Goal: Task Accomplishment & Management: Manage account settings

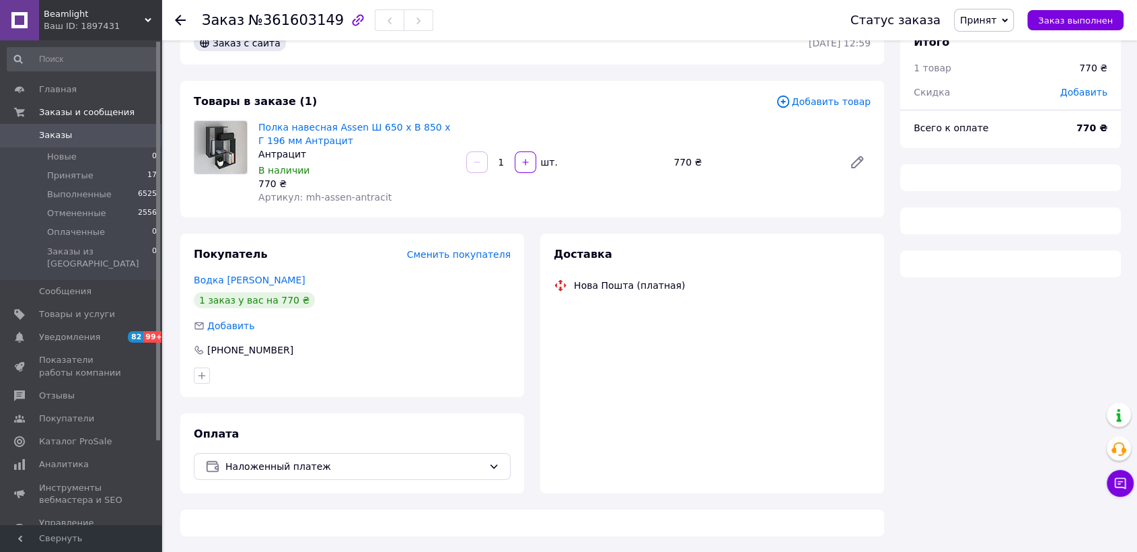
scroll to position [63, 0]
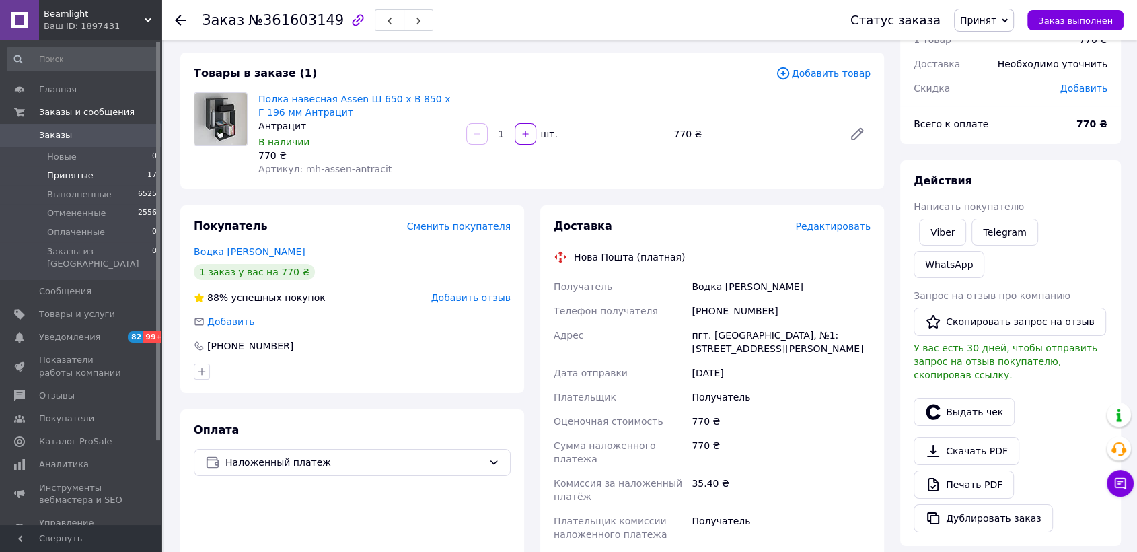
click at [61, 176] on span "Принятые" at bounding box center [70, 176] width 46 height 12
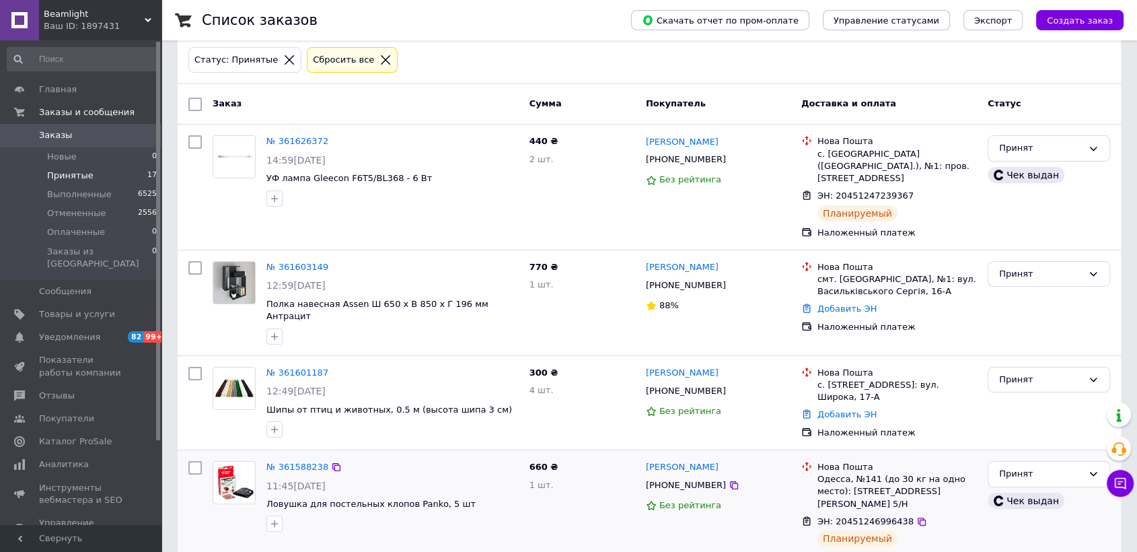
scroll to position [224, 0]
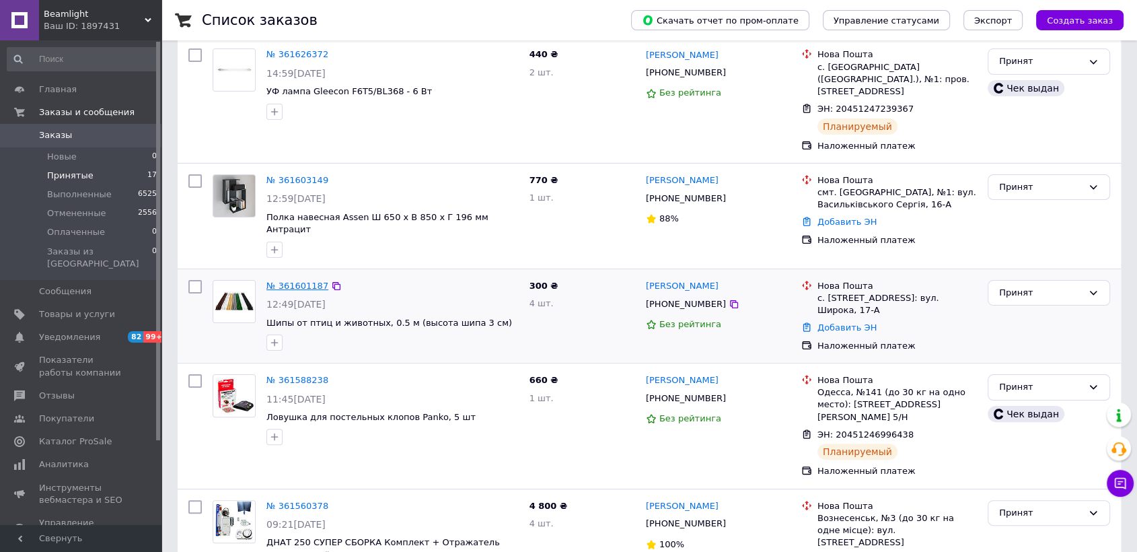
click at [293, 280] on link "№ 361601187" at bounding box center [297, 285] width 62 height 10
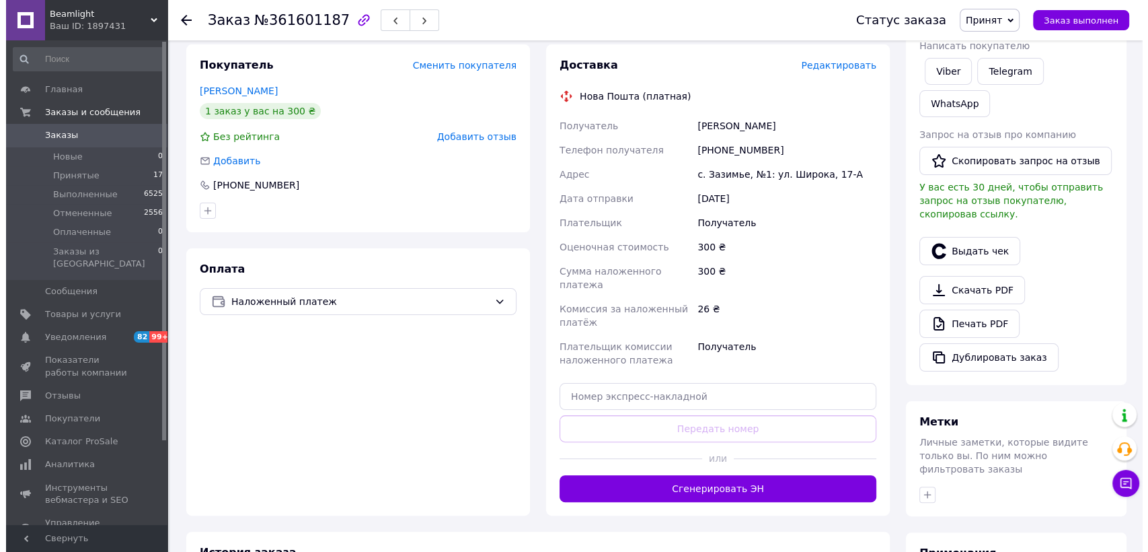
scroll to position [75, 0]
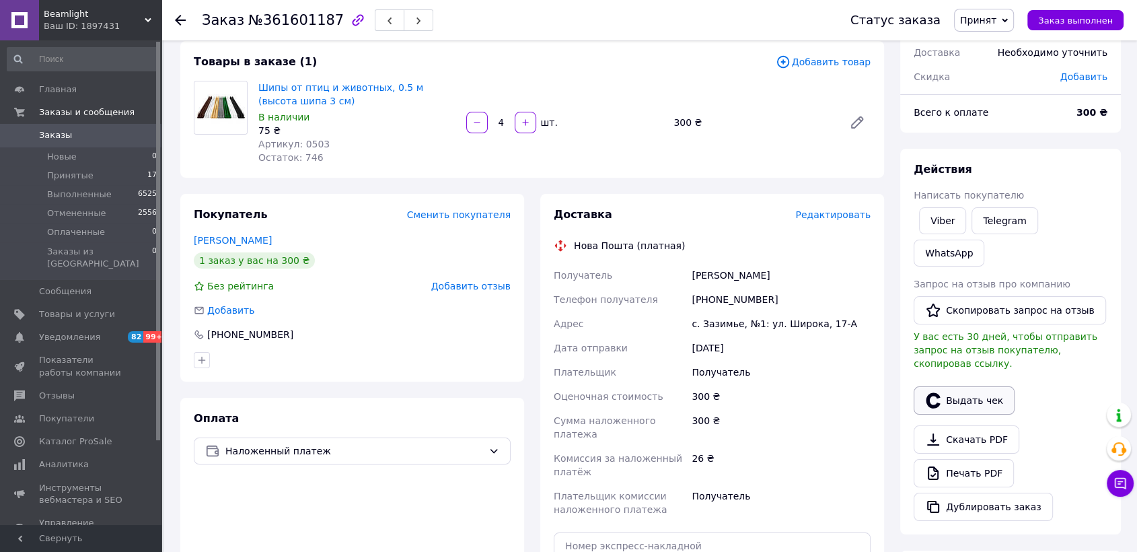
click at [986, 386] on button "Выдать чек" at bounding box center [963, 400] width 101 height 28
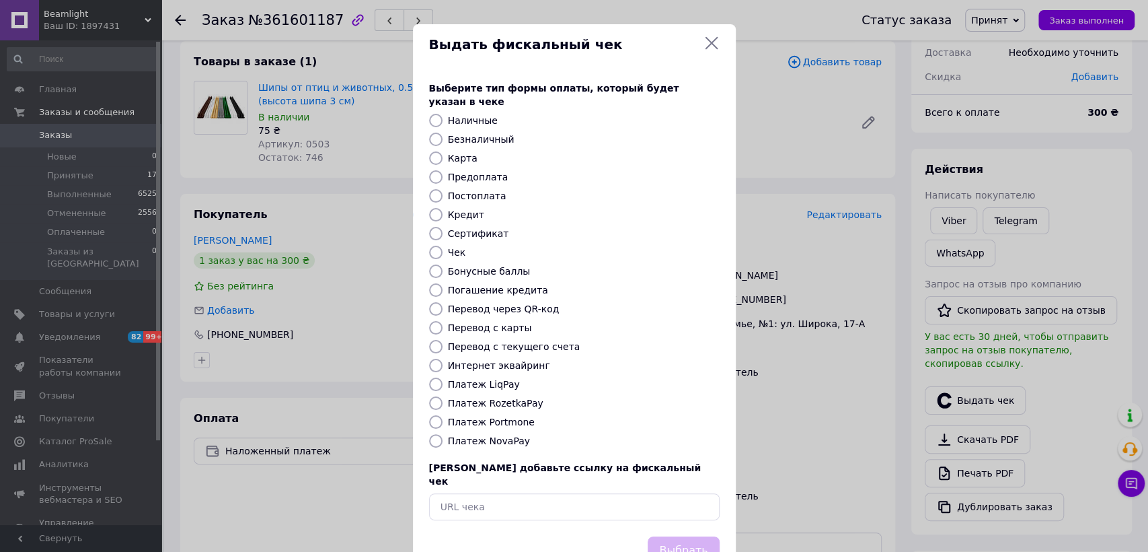
click at [440, 434] on input "Платеж NovaPay" at bounding box center [435, 440] width 13 height 13
radio input "true"
click at [700, 536] on button "Выбрать" at bounding box center [683, 550] width 71 height 29
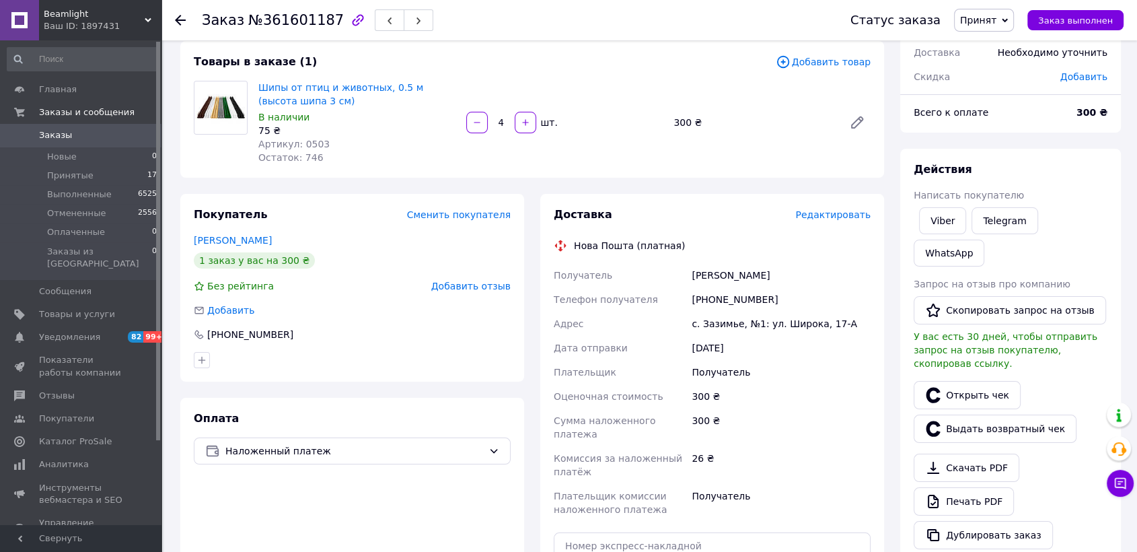
click at [815, 215] on span "Редактировать" at bounding box center [832, 214] width 75 height 11
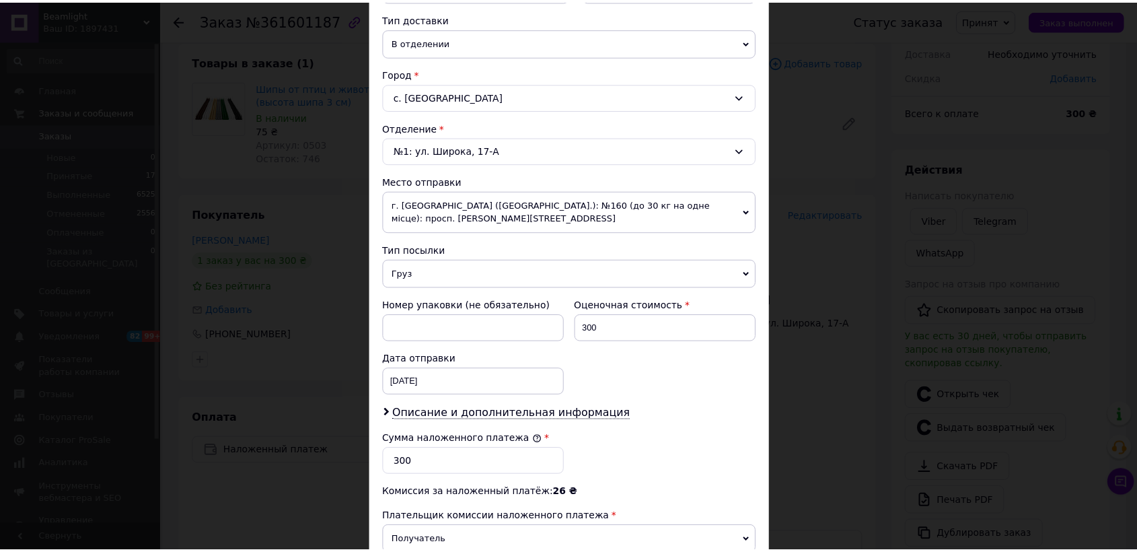
scroll to position [486, 0]
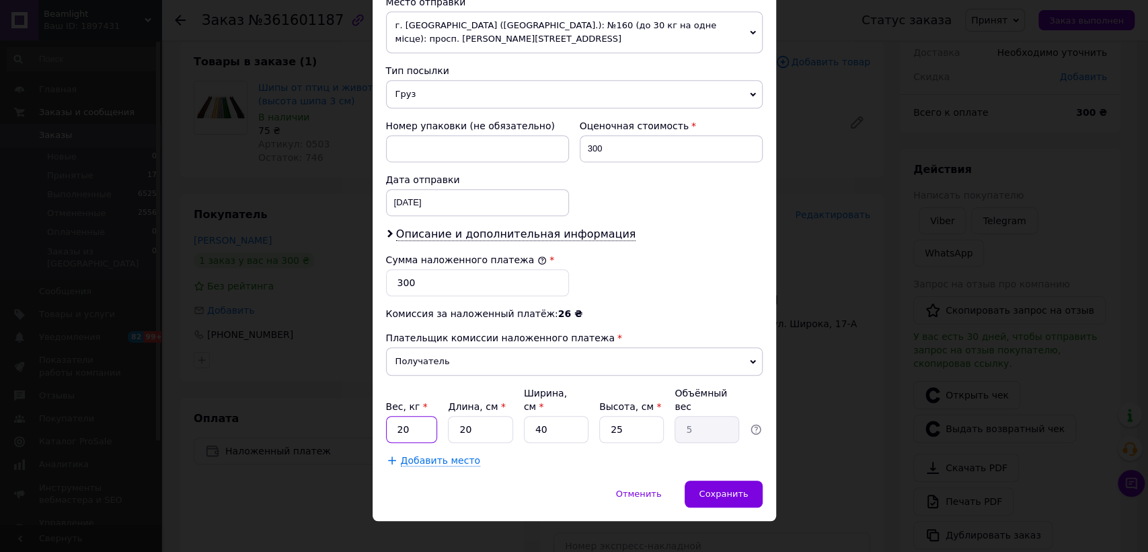
drag, startPoint x: 412, startPoint y: 421, endPoint x: 376, endPoint y: 406, distance: 38.9
click at [376, 406] on div "Способ доставки Нова Пошта (платная) Плательщик Получатель Отправитель Фамилия …" at bounding box center [575, 41] width 404 height 878
type input "1"
click at [488, 416] on input "20" at bounding box center [480, 429] width 65 height 27
type input "2"
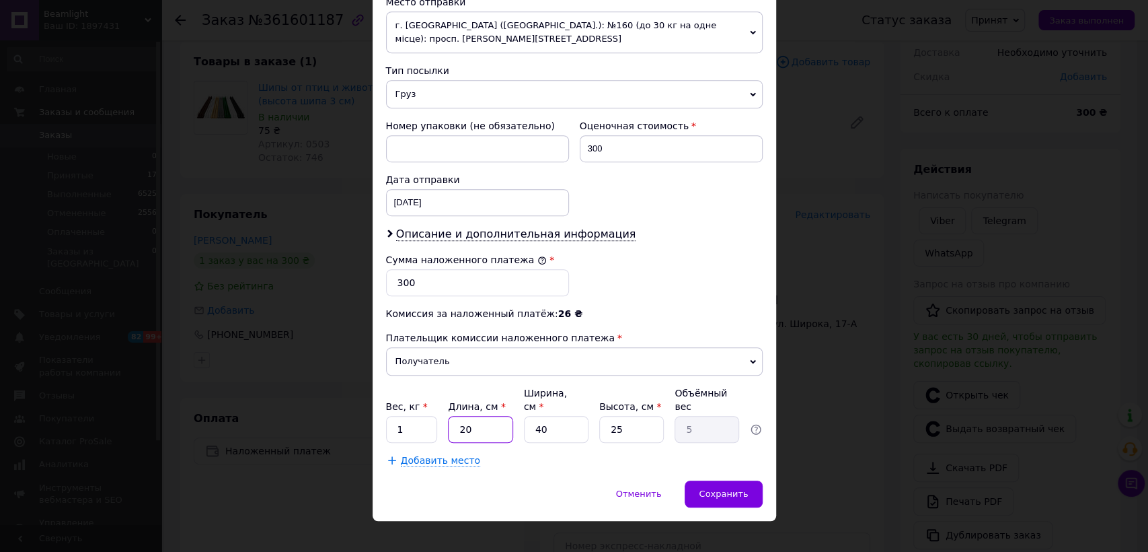
type input "0.5"
type input "5"
type input "1.25"
type input "50"
type input "12.5"
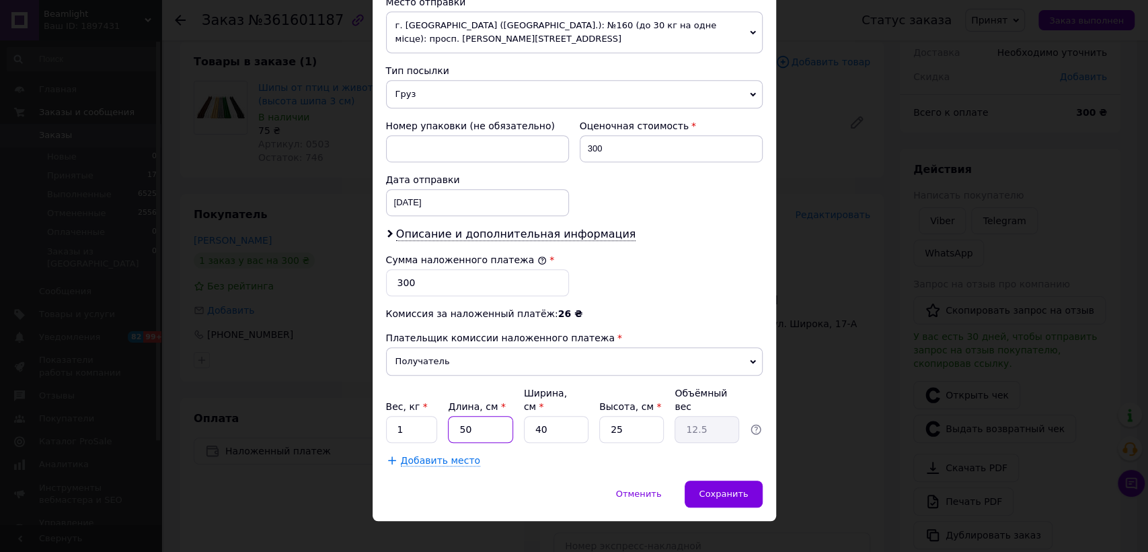
type input "50"
drag, startPoint x: 546, startPoint y: 411, endPoint x: 527, endPoint y: 411, distance: 18.8
click at [527, 416] on input "40" at bounding box center [556, 429] width 65 height 27
type input "5"
type input "1.56"
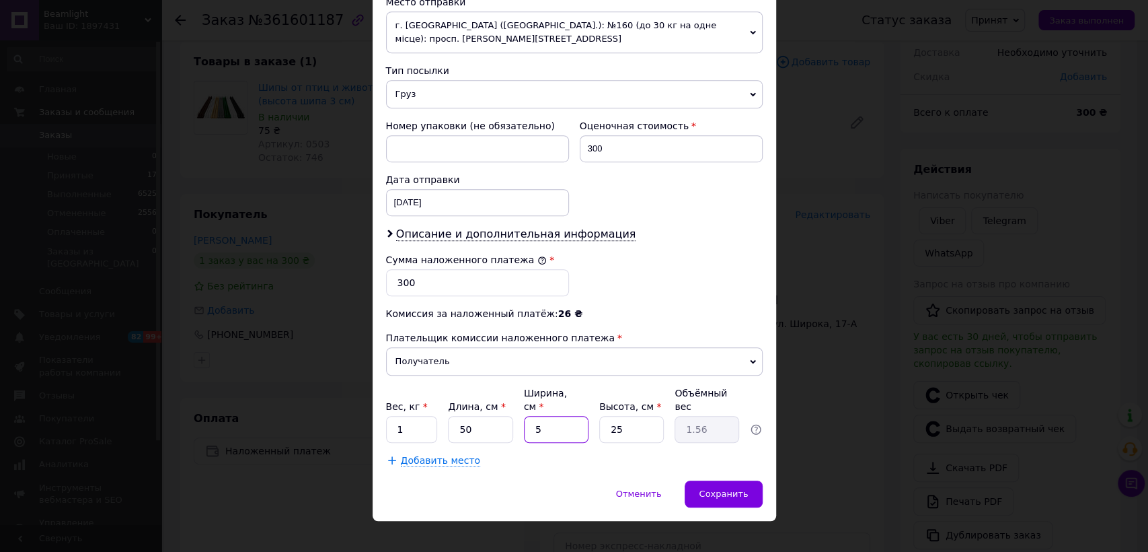
type input "5"
drag, startPoint x: 640, startPoint y: 408, endPoint x: 604, endPoint y: 404, distance: 35.8
click at [615, 416] on input "25" at bounding box center [631, 429] width 65 height 27
type input "2"
type input "0.13"
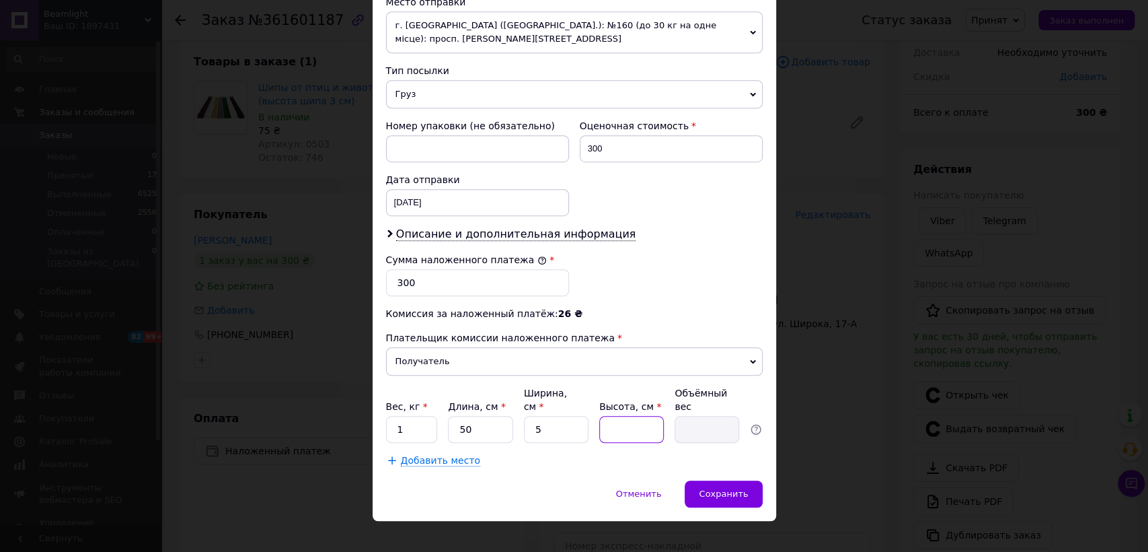
type input "5"
type input "0.31"
type input "5"
click at [712, 488] on span "Сохранить" at bounding box center [723, 493] width 49 height 10
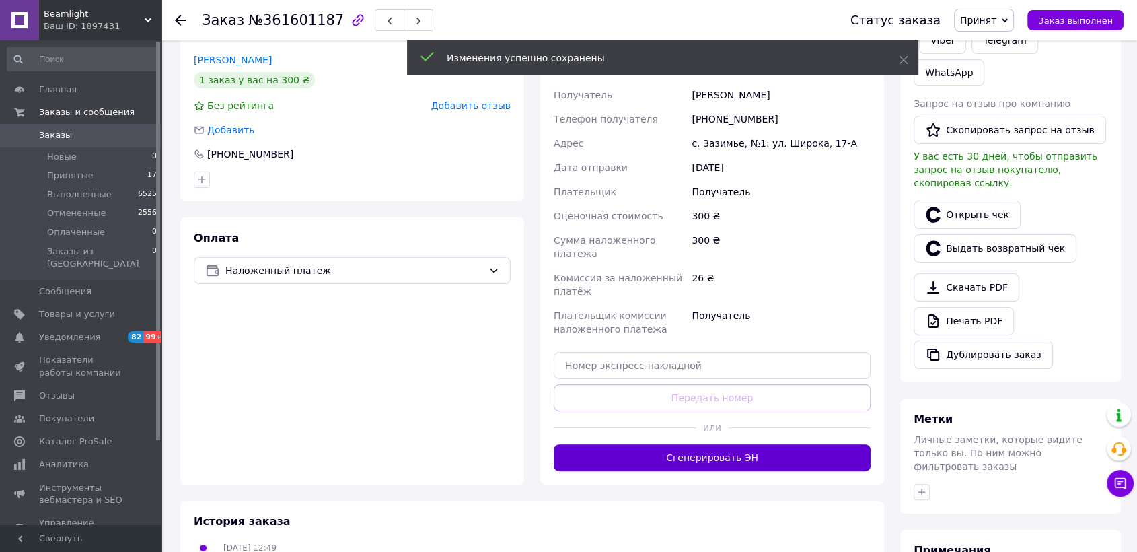
scroll to position [373, 0]
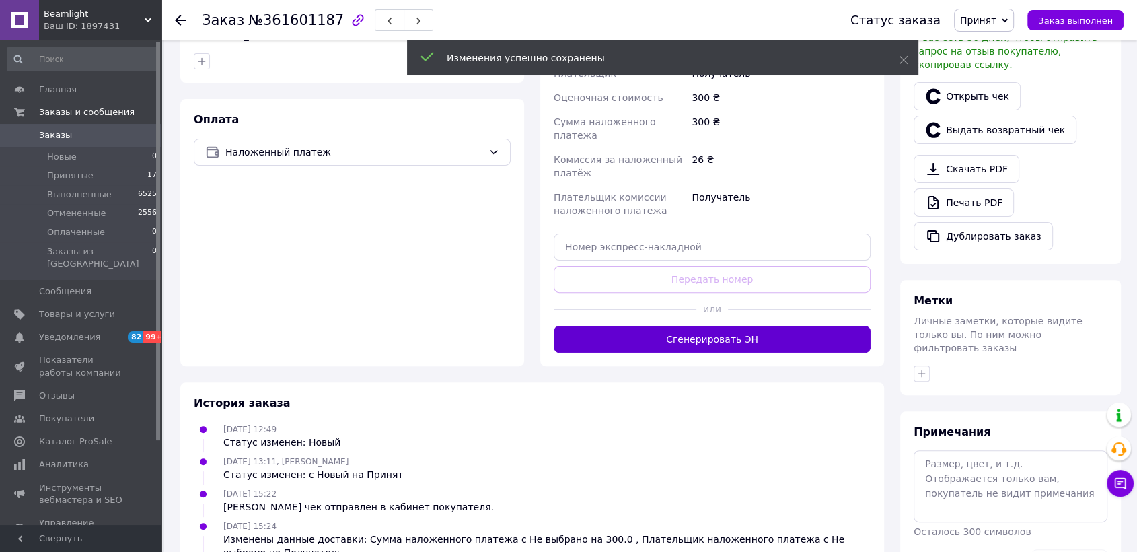
click at [749, 331] on button "Сгенерировать ЭН" at bounding box center [712, 339] width 317 height 27
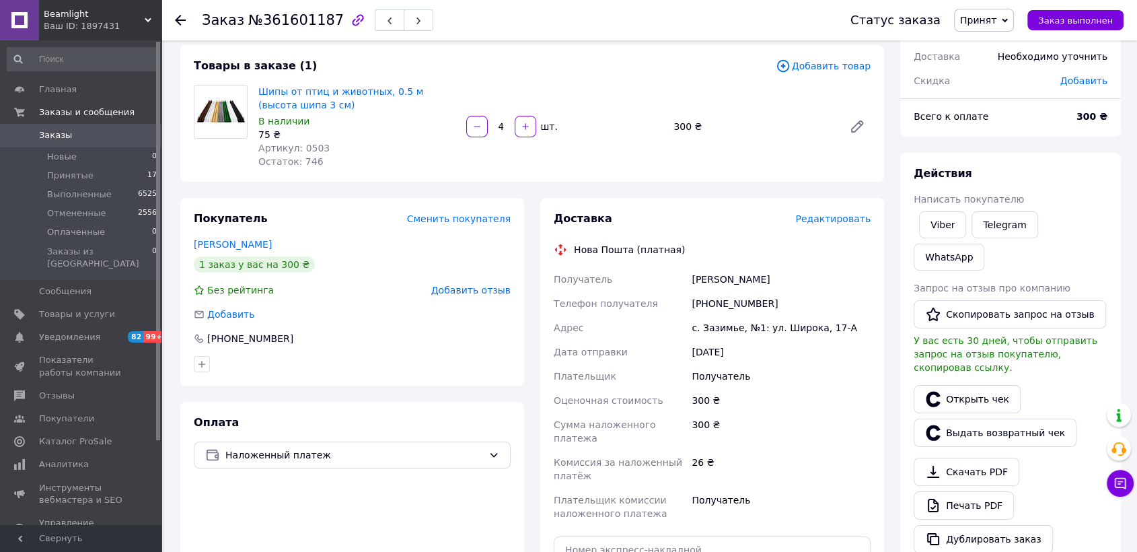
scroll to position [0, 0]
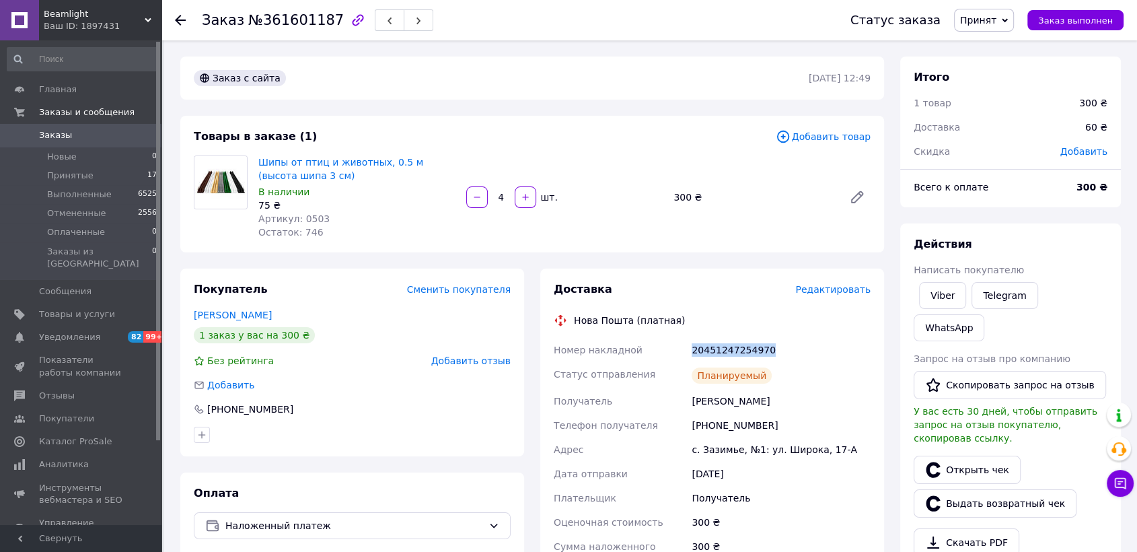
drag, startPoint x: 781, startPoint y: 357, endPoint x: 689, endPoint y: 340, distance: 92.9
click at [689, 340] on div "20451247254970" at bounding box center [781, 350] width 184 height 24
copy div "20451247254970"
click at [276, 268] on div "Покупатель Сменить покупателя Першина Євгенія 1 заказ у вас на 300 ₴ Без рейтин…" at bounding box center [352, 362] width 344 height 188
click at [81, 175] on span "Принятые" at bounding box center [70, 176] width 46 height 12
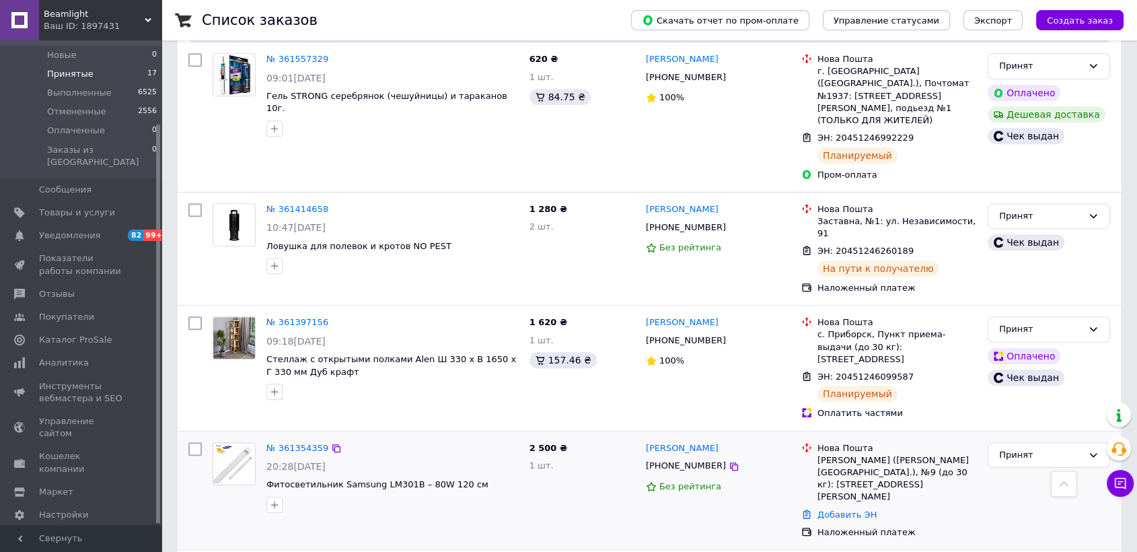
scroll to position [822, 0]
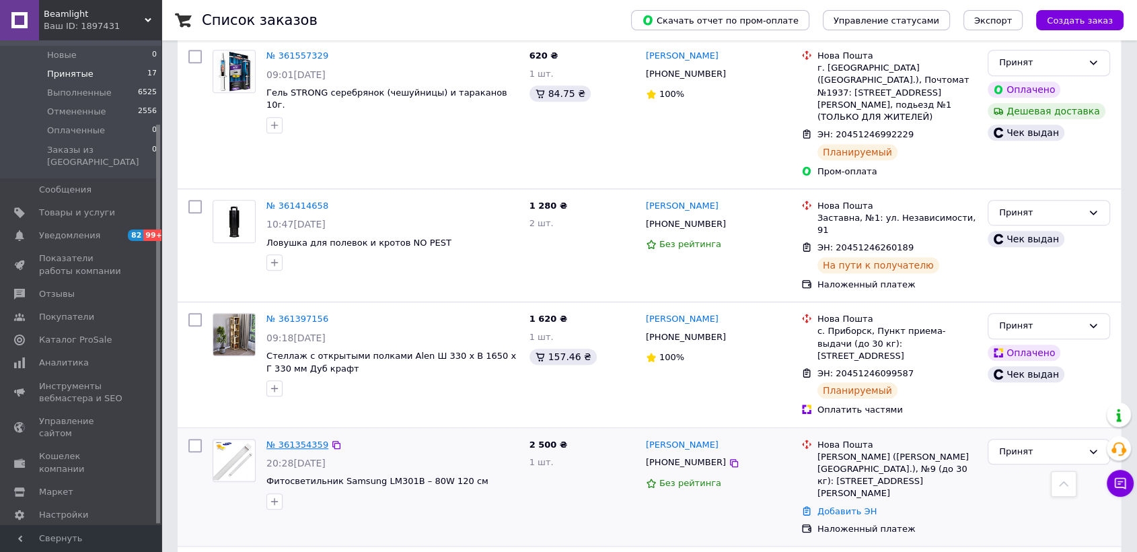
click at [285, 439] on link "№ 361354359" at bounding box center [297, 444] width 62 height 10
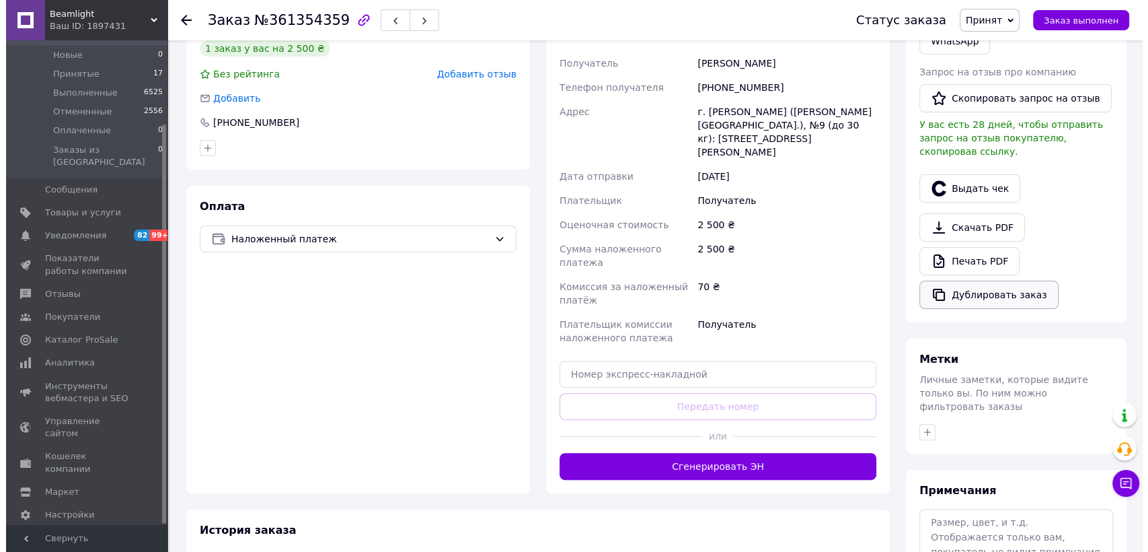
scroll to position [189, 0]
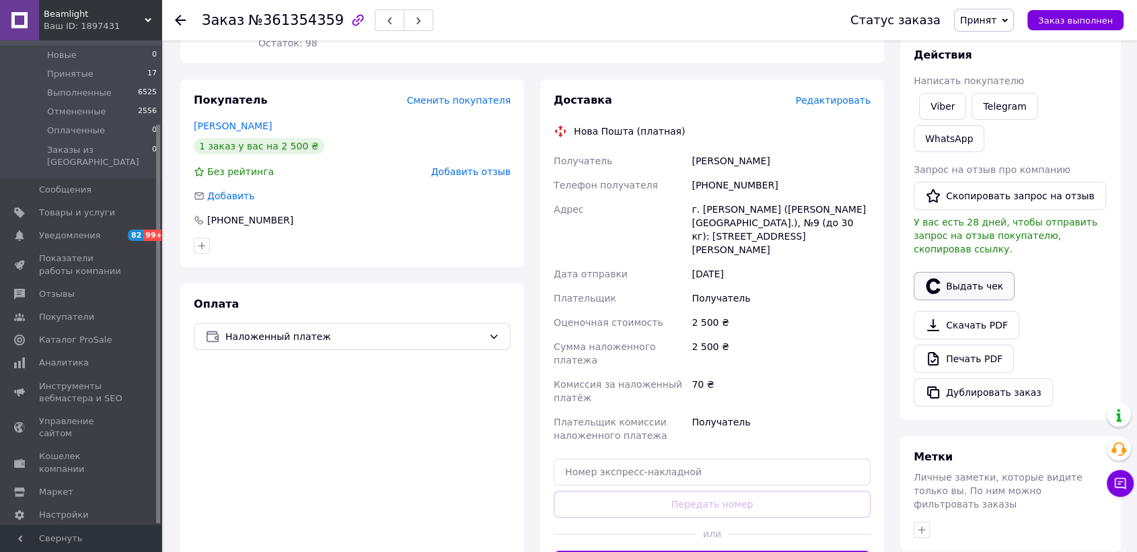
click at [979, 272] on button "Выдать чек" at bounding box center [963, 286] width 101 height 28
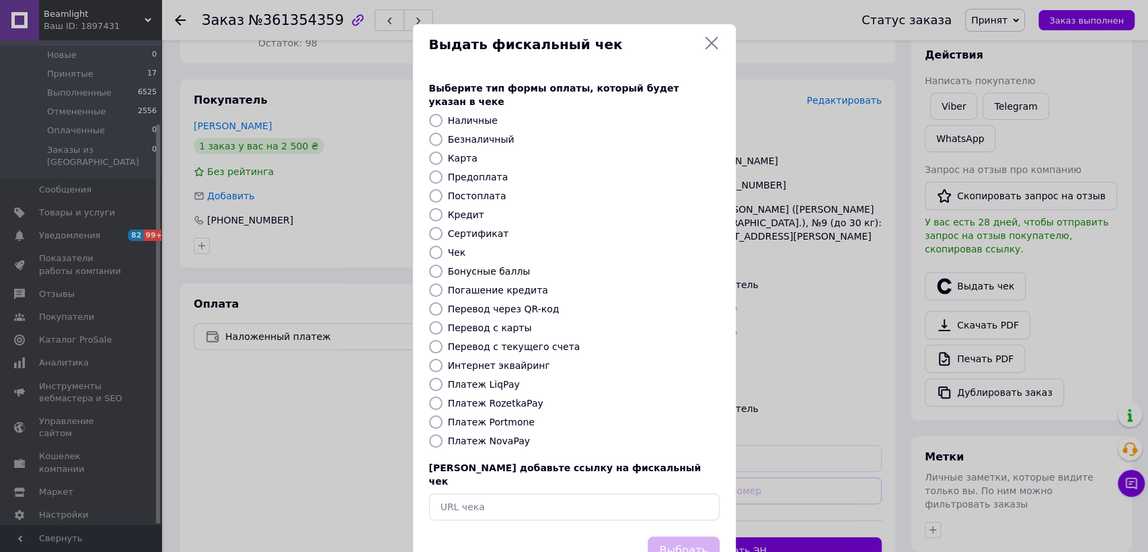
click at [710, 45] on icon at bounding box center [712, 43] width 16 height 16
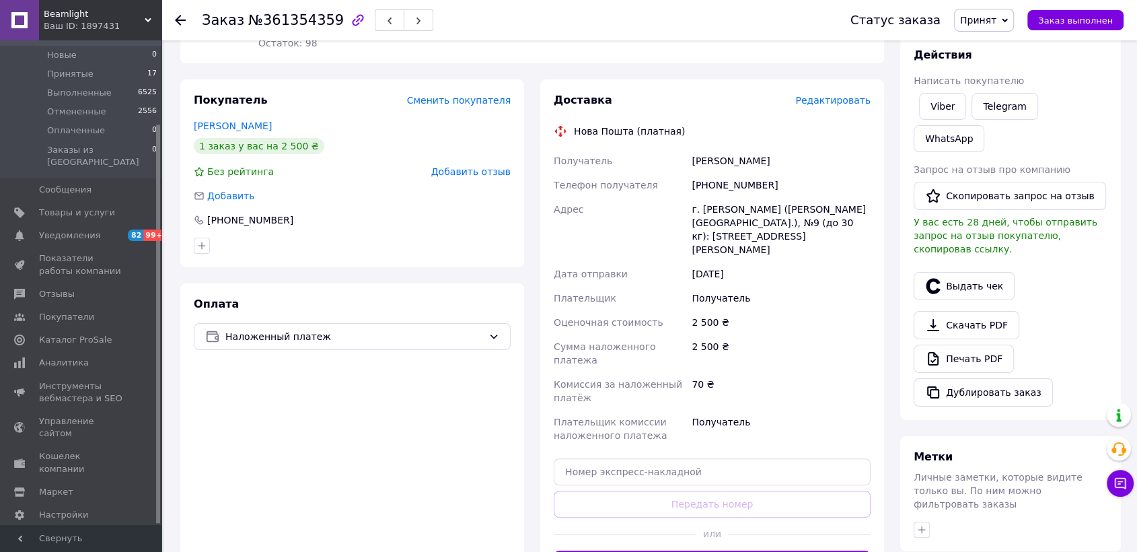
click at [841, 96] on span "Редактировать" at bounding box center [832, 100] width 75 height 11
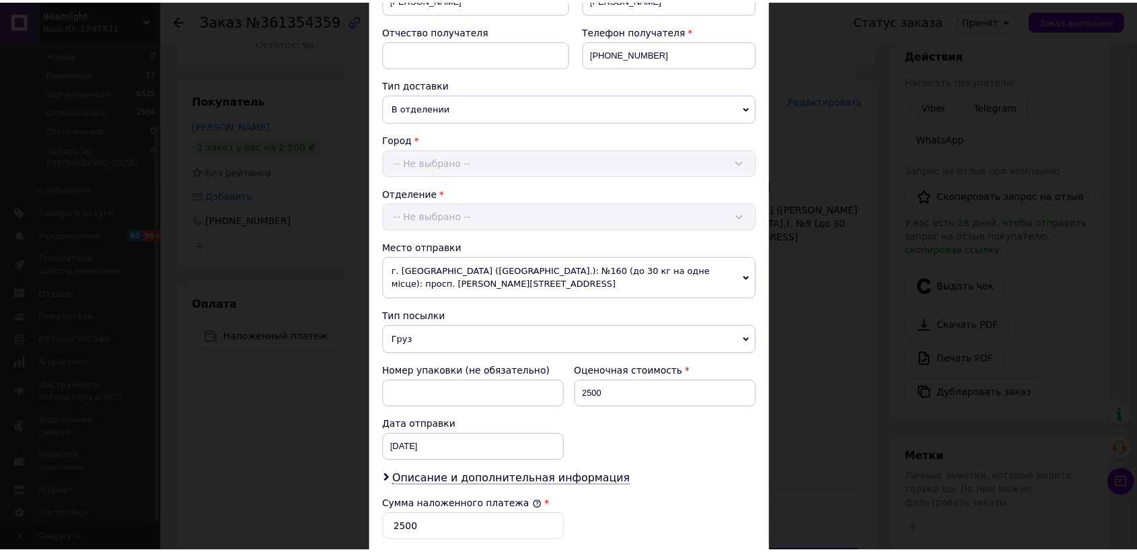
scroll to position [486, 0]
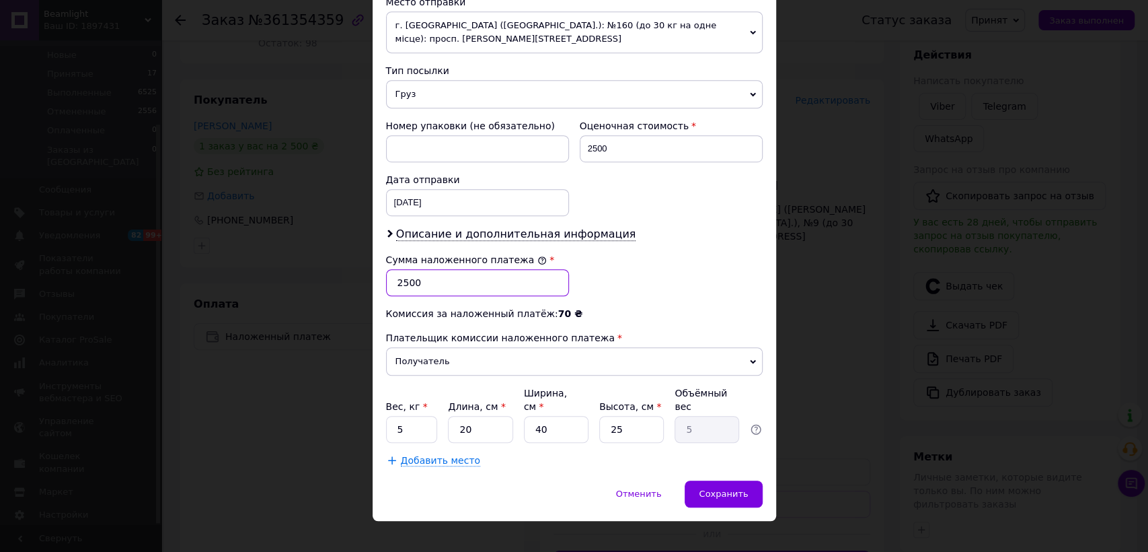
click at [404, 277] on input "2500" at bounding box center [477, 282] width 183 height 27
type input "2000"
drag, startPoint x: 482, startPoint y: 412, endPoint x: 434, endPoint y: 401, distance: 49.0
click at [434, 401] on div "Вес, кг * 5 Длина, см * 20 Ширина, см * 40 Высота, см * 25 Объёмный вес 5" at bounding box center [574, 414] width 377 height 57
drag, startPoint x: 411, startPoint y: 406, endPoint x: 385, endPoint y: 408, distance: 25.6
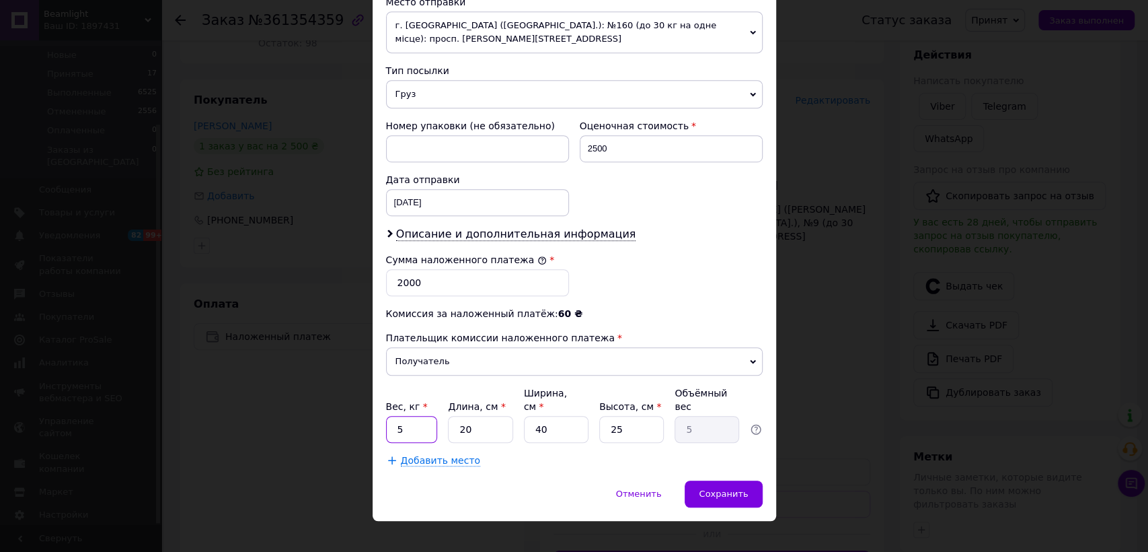
click at [386, 416] on input "5" at bounding box center [412, 429] width 52 height 27
type input "2"
click at [491, 417] on input "20" at bounding box center [480, 429] width 65 height 27
type input "2"
type input "0.5"
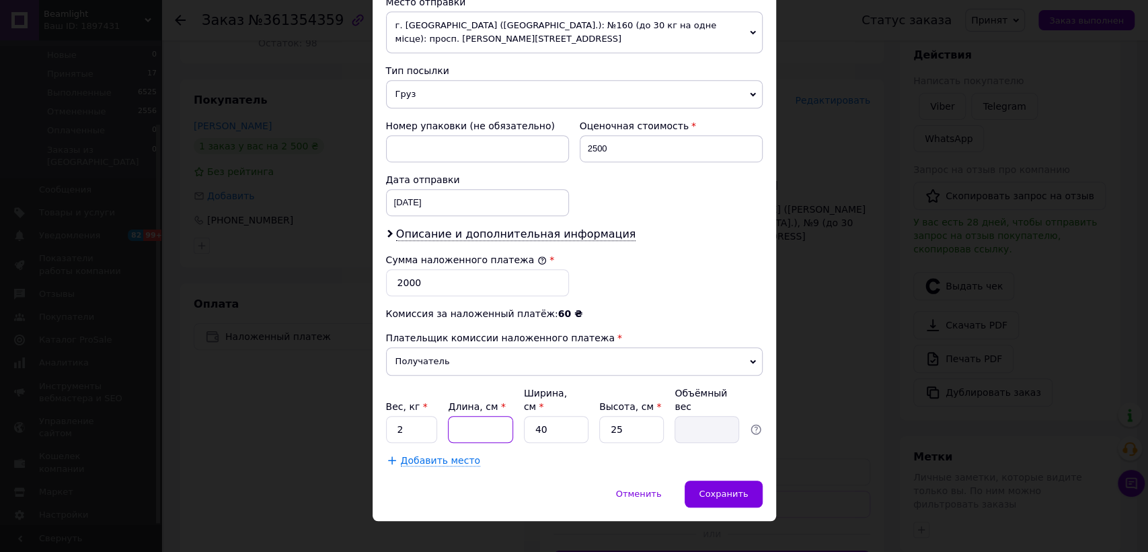
type input "1"
type input "0.25"
type input "12"
type input "3"
type input "120"
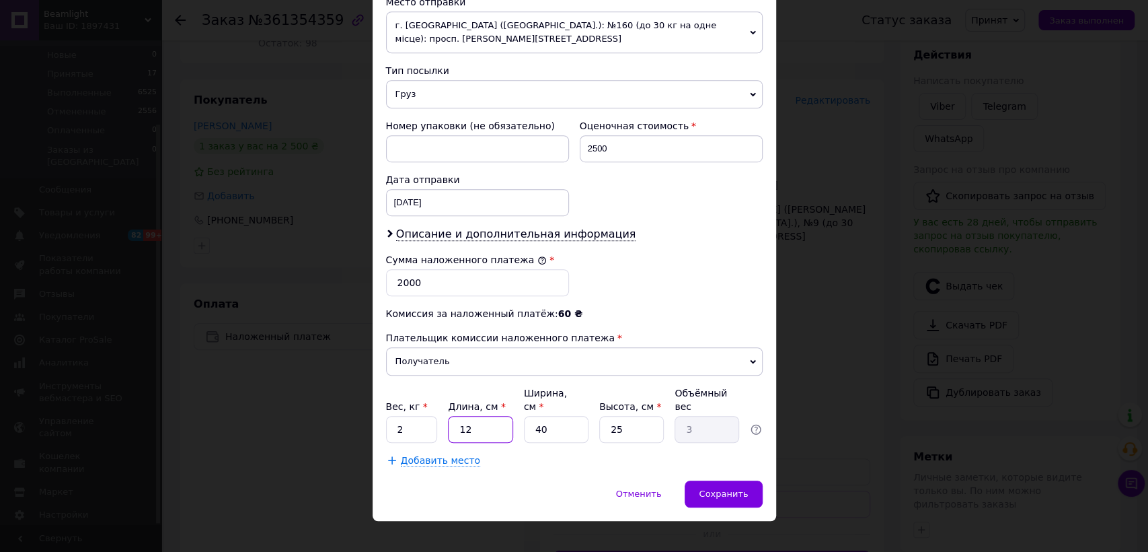
type input "30"
type input "120"
drag, startPoint x: 631, startPoint y: 410, endPoint x: 603, endPoint y: 412, distance: 27.6
click at [603, 416] on input "25" at bounding box center [631, 429] width 65 height 27
type input "2"
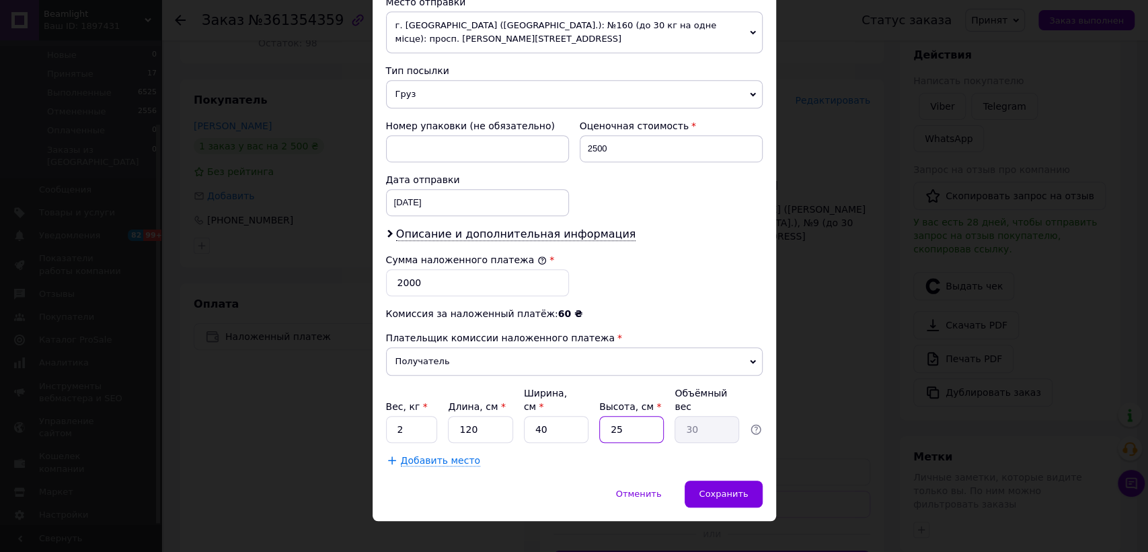
type input "2.4"
type input "20"
type input "24"
type input "20"
drag, startPoint x: 549, startPoint y: 416, endPoint x: 518, endPoint y: 408, distance: 31.8
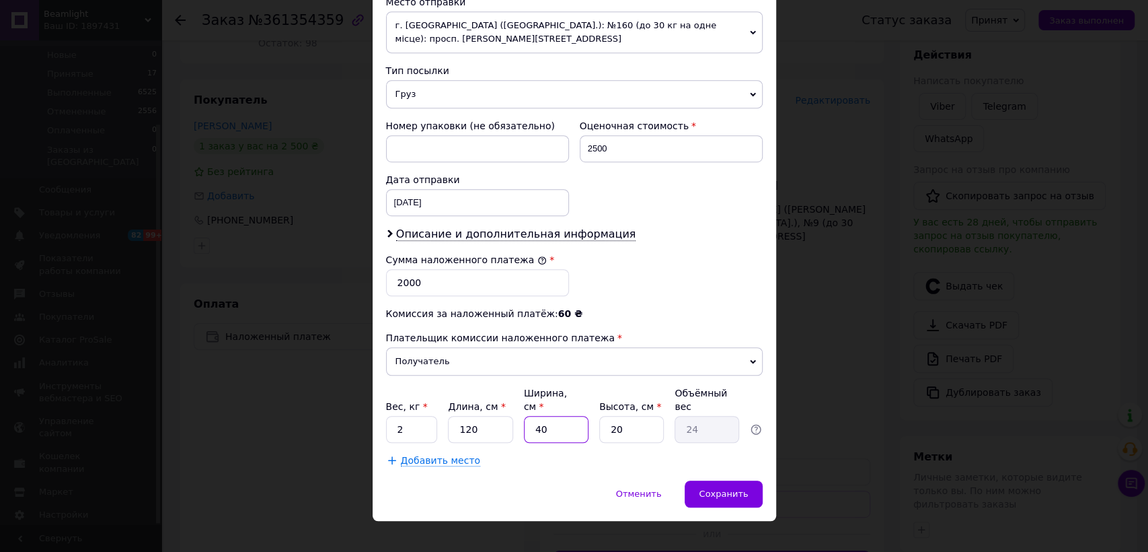
click at [518, 408] on div "Вес, кг * 2 Длина, см * 120 Ширина, см * 40 Высота, см * 20 Объёмный вес 24" at bounding box center [574, 414] width 377 height 57
type input "1"
type input "0.6"
type input "10"
type input "6"
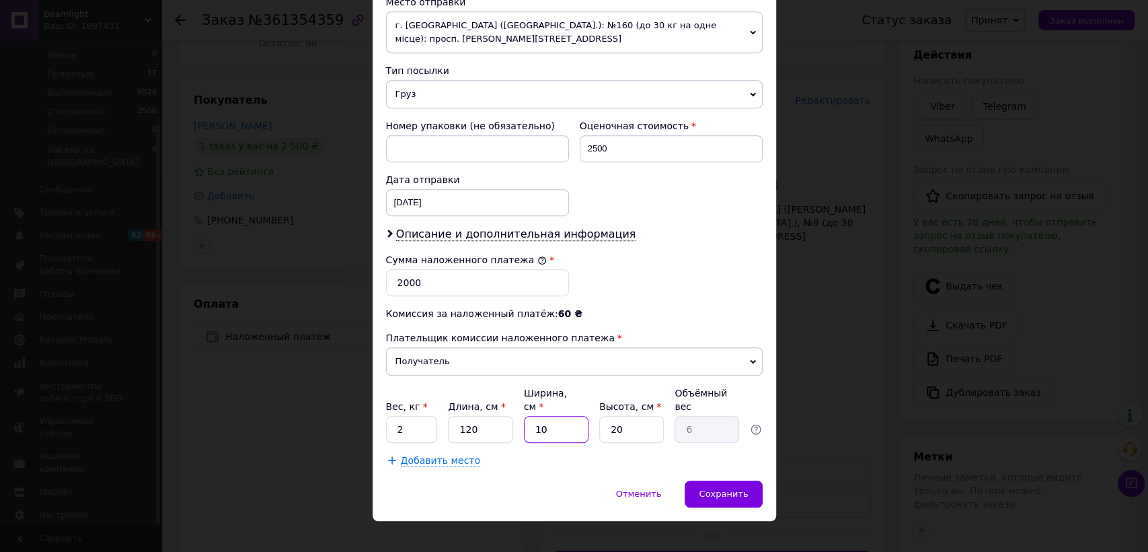
type input "1"
type input "0.6"
type input "1"
type input "0.6"
type input "15"
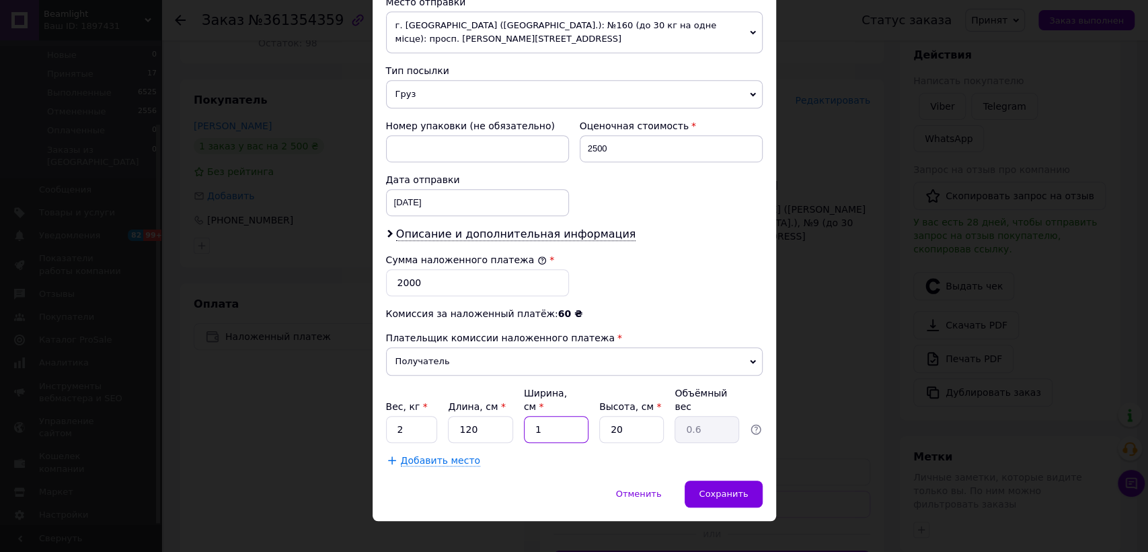
type input "9"
type input "15"
drag, startPoint x: 618, startPoint y: 424, endPoint x: 589, endPoint y: 412, distance: 32.2
click at [591, 416] on div "Вес, кг * 2 Длина, см * 120 Ширина, см * 15 Высота, см * 20 Объёмный вес 9" at bounding box center [574, 414] width 377 height 57
type input "1"
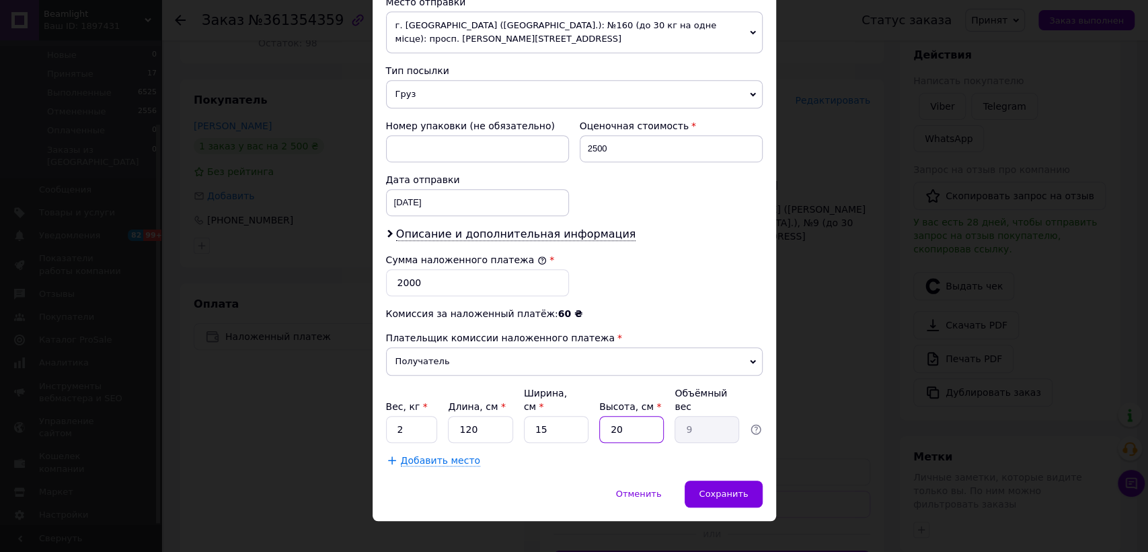
type input "0.45"
type input "15"
type input "6.75"
type input "15"
click at [740, 488] on span "Сохранить" at bounding box center [723, 493] width 49 height 10
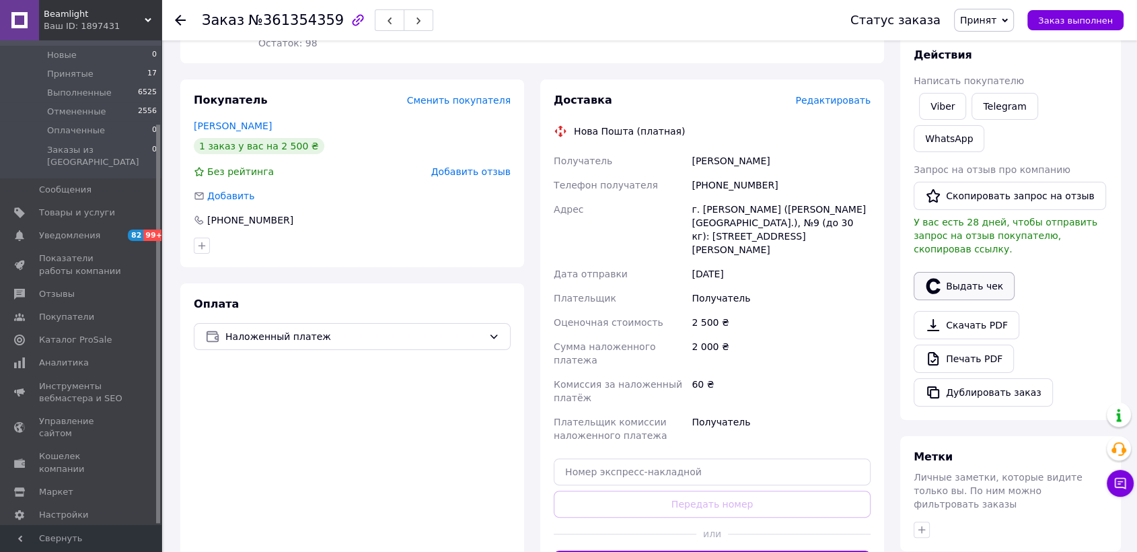
click at [945, 272] on button "Выдать чек" at bounding box center [963, 286] width 101 height 28
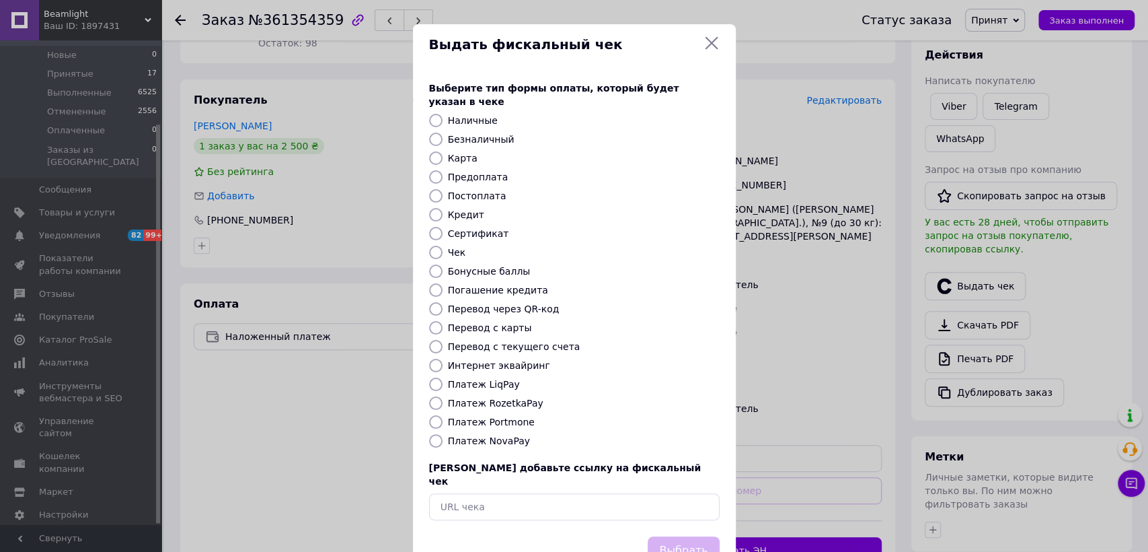
click at [505, 437] on div "Выберите тип формы оплаты, который будет указан в чеке Наличные Безналичный Кар…" at bounding box center [574, 300] width 323 height 471
click at [505, 435] on label "Платеж NovaPay" at bounding box center [489, 440] width 82 height 11
click at [443, 434] on input "Платеж NovaPay" at bounding box center [435, 440] width 13 height 13
radio input "true"
click at [680, 536] on button "Выбрать" at bounding box center [683, 550] width 71 height 29
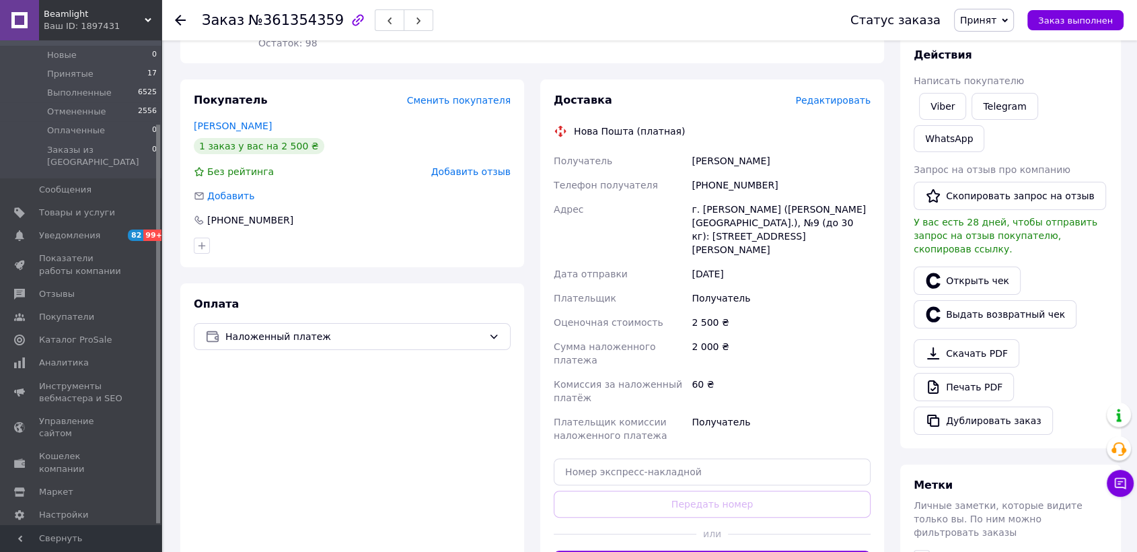
click at [839, 96] on span "Редактировать" at bounding box center [832, 100] width 75 height 11
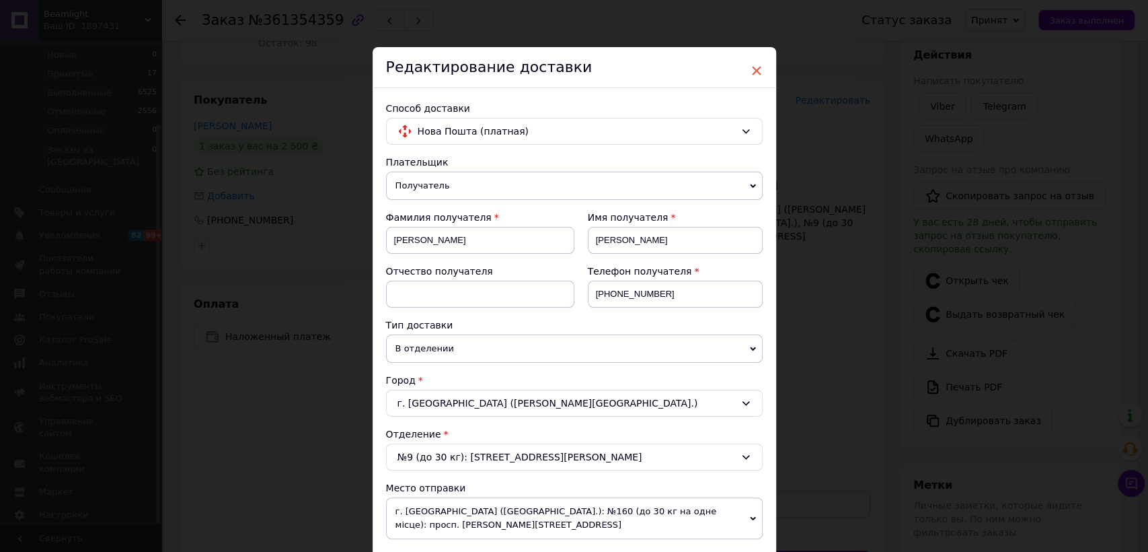
click at [751, 68] on span "×" at bounding box center [757, 70] width 12 height 23
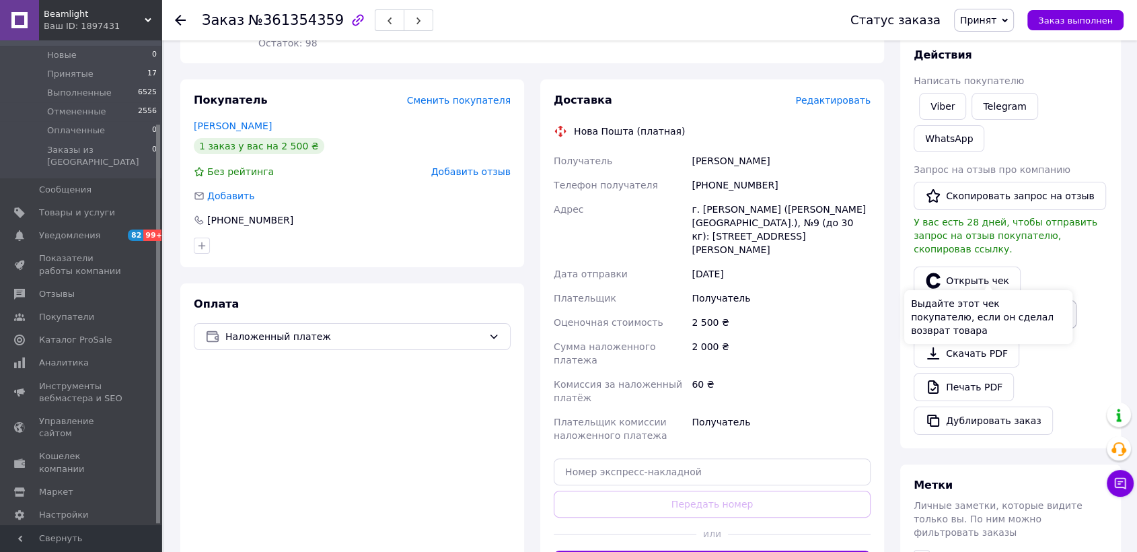
click at [992, 300] on button "Выдать возвратный чек" at bounding box center [994, 314] width 163 height 28
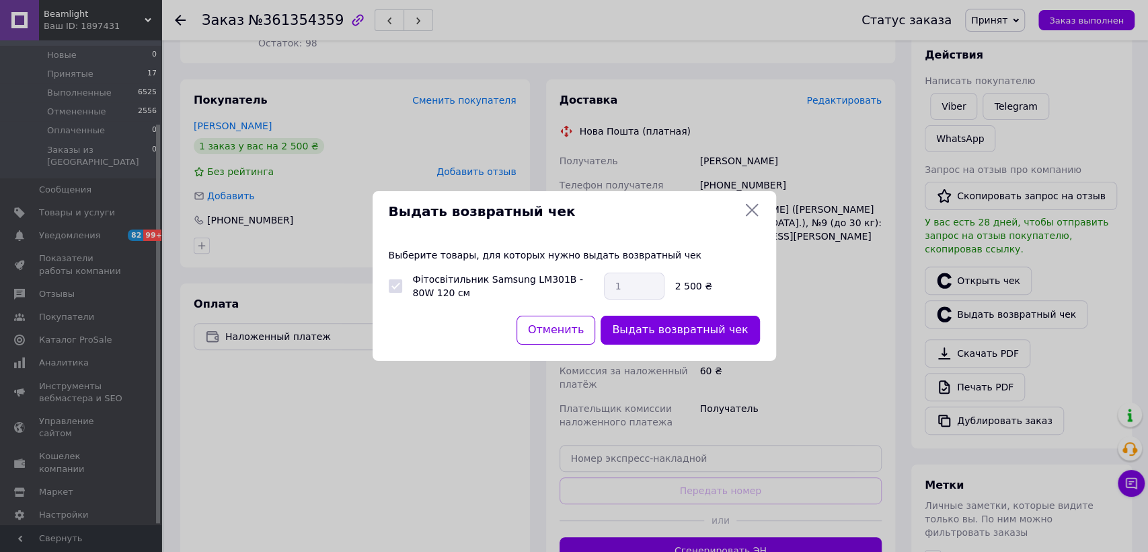
click at [663, 335] on button "Выдать возвратный чек" at bounding box center [680, 329] width 159 height 29
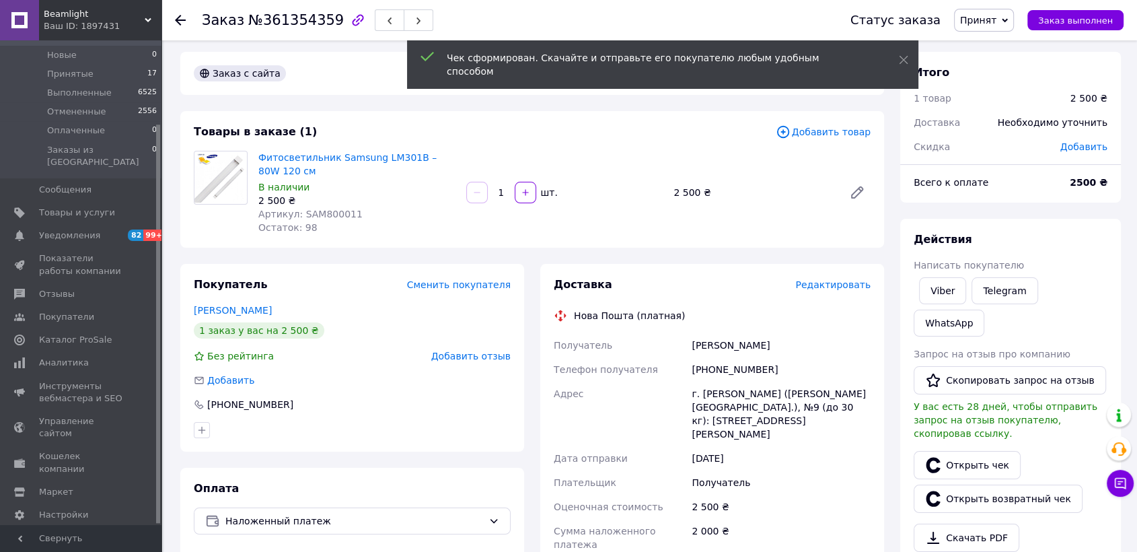
scroll to position [0, 0]
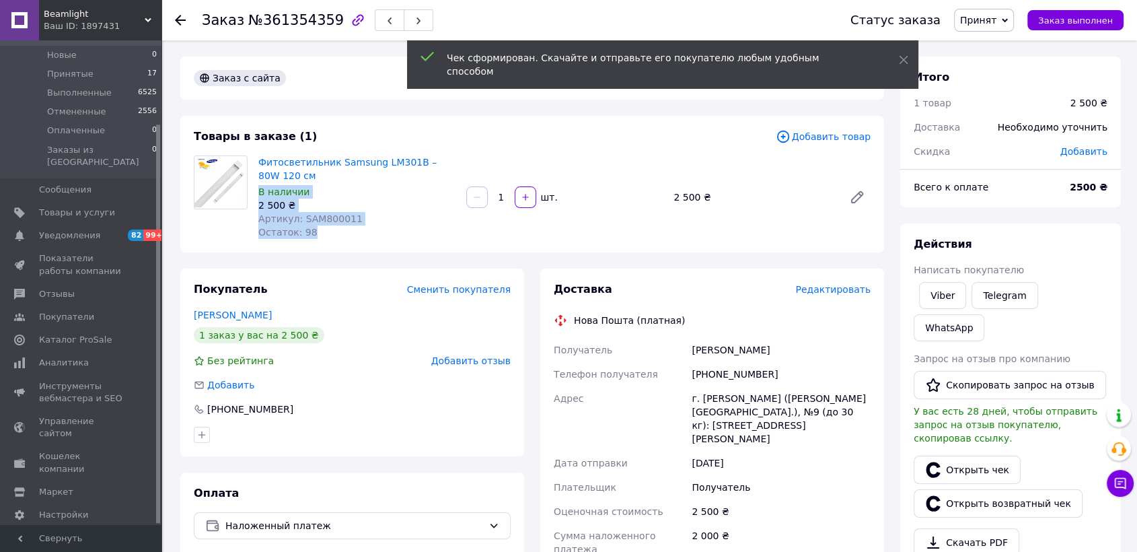
drag, startPoint x: 490, startPoint y: 163, endPoint x: 314, endPoint y: 176, distance: 176.1
click at [314, 176] on div "Фитосветильник Samsung LM301B – 80W 120 см В наличии 2 500 ₴ Артикул: SAM800011…" at bounding box center [564, 197] width 623 height 89
click at [307, 167] on link "Фитосветильник Samsung LM301B – 80W 120 см" at bounding box center [347, 169] width 178 height 24
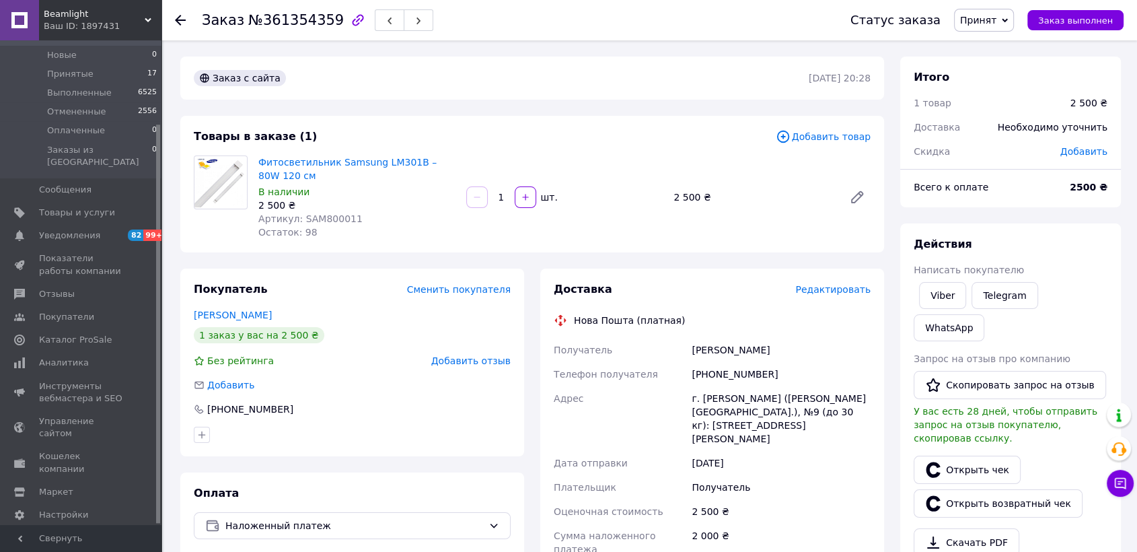
click at [390, 265] on div "Заказ с сайта 10.09.2025 | 20:28 Товары в заказе (1) Добавить товар Фитосветиль…" at bounding box center [532, 555] width 720 height 997
drag, startPoint x: 278, startPoint y: 174, endPoint x: 258, endPoint y: 157, distance: 25.8
click at [258, 157] on span "Фитосветильник Samsung LM301B – 80W 120 см" at bounding box center [356, 168] width 197 height 27
copy link "Фитосветильник Samsung LM301B – 80W 120 см"
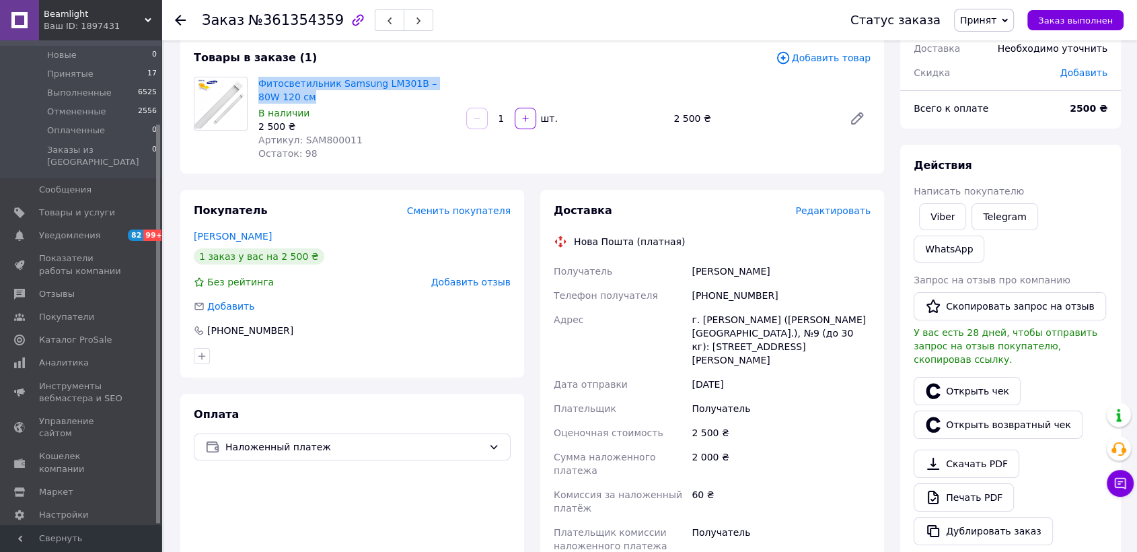
scroll to position [224, 0]
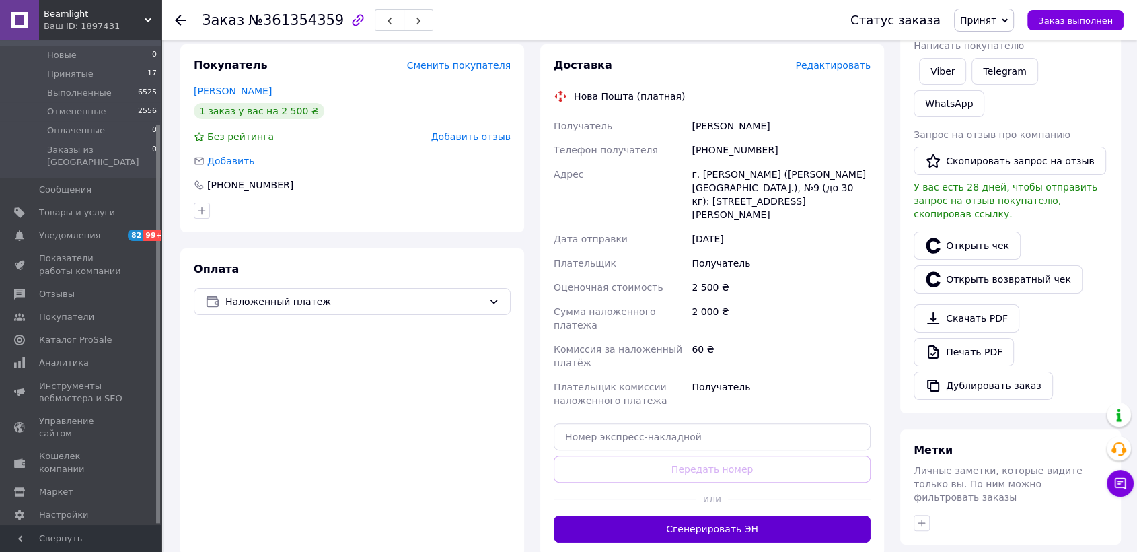
click at [786, 515] on button "Сгенерировать ЭН" at bounding box center [712, 528] width 317 height 27
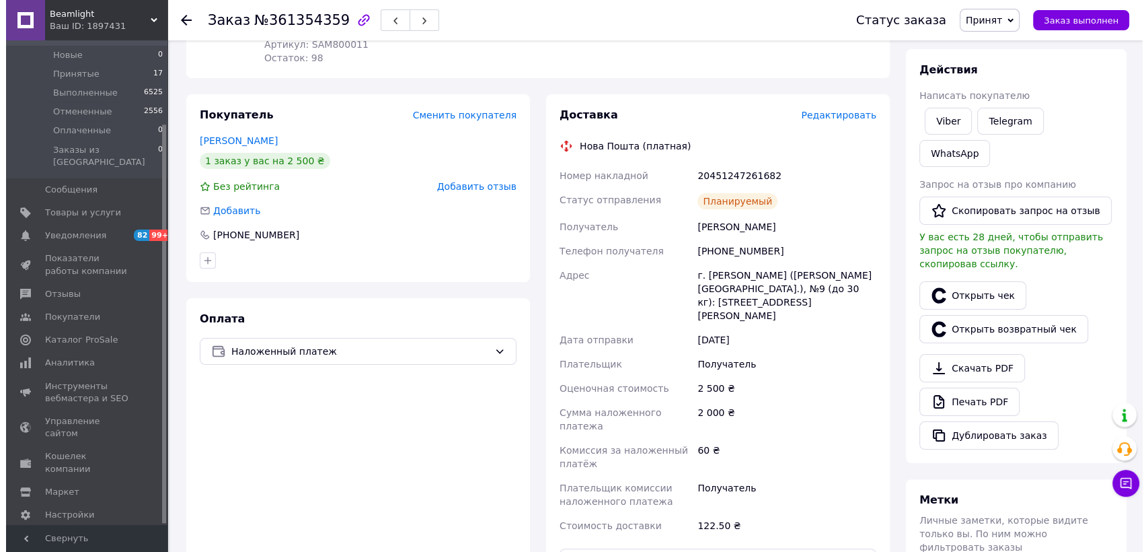
scroll to position [0, 0]
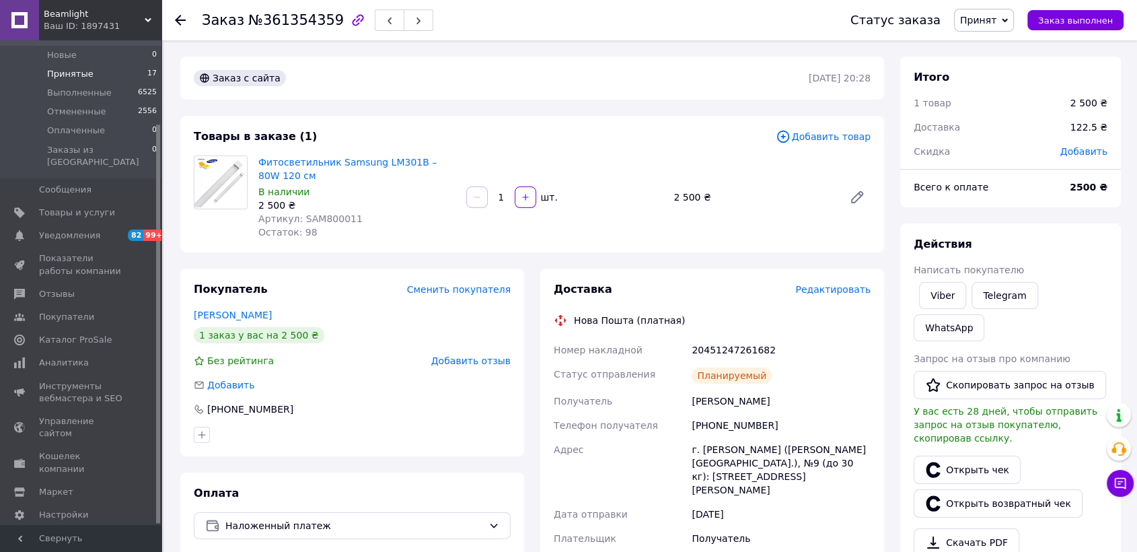
click at [102, 80] on li "Принятые 17" at bounding box center [82, 74] width 165 height 19
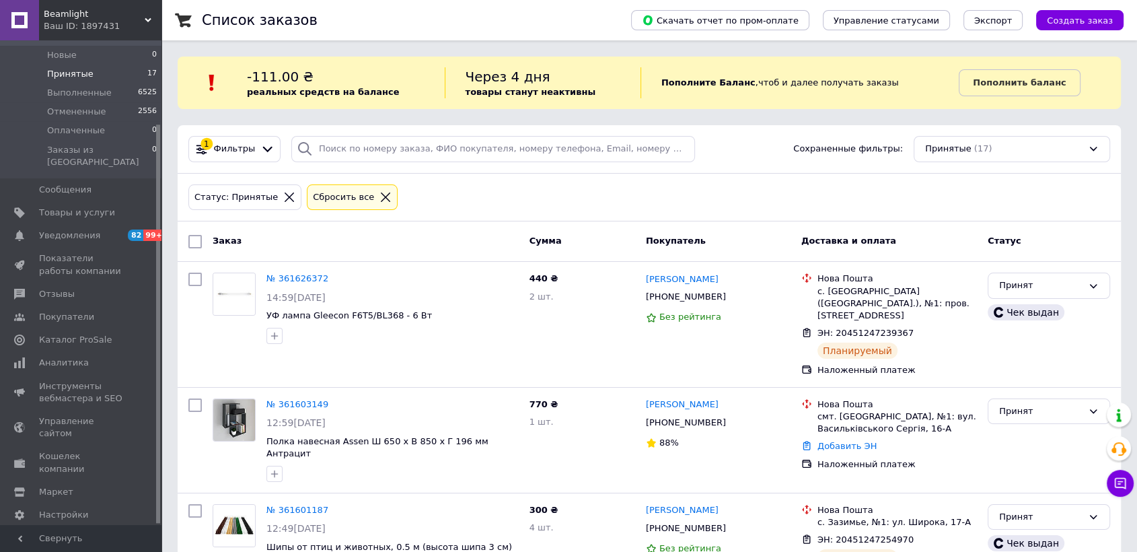
click at [76, 77] on span "Принятые" at bounding box center [70, 74] width 46 height 12
click at [1016, 87] on b "Пополнить баланс" at bounding box center [1019, 82] width 93 height 10
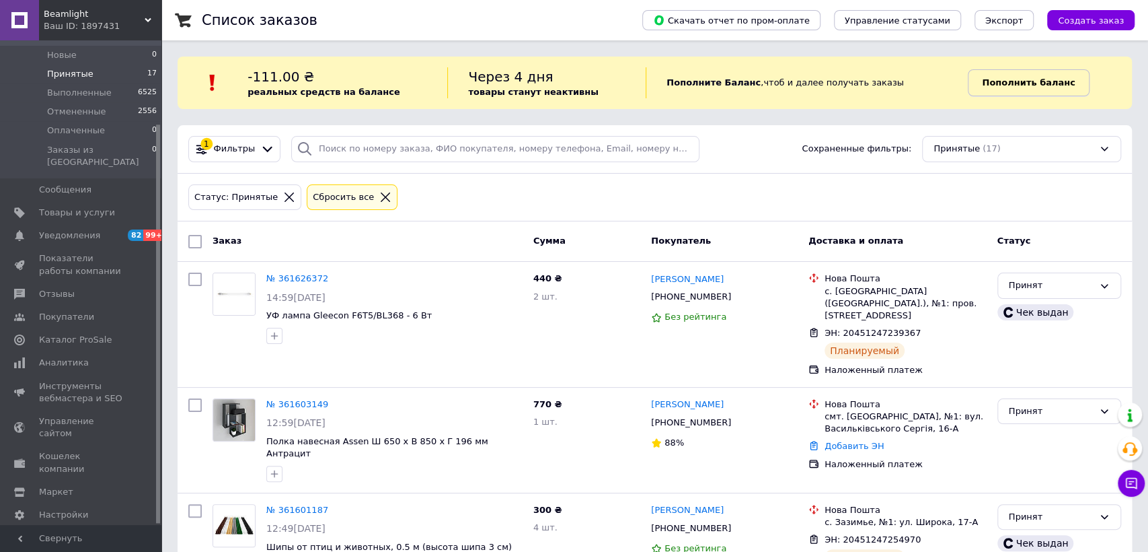
scroll to position [40, 0]
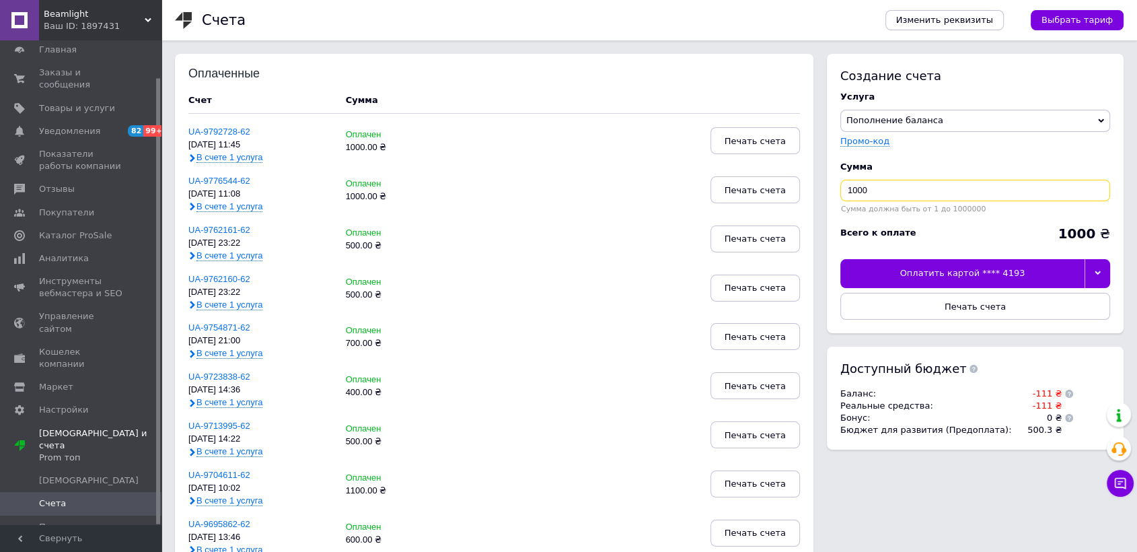
drag, startPoint x: 876, startPoint y: 184, endPoint x: 740, endPoint y: 213, distance: 139.1
type input "500"
click at [1023, 280] on div "Оплатить картой **** 4193" at bounding box center [962, 273] width 244 height 28
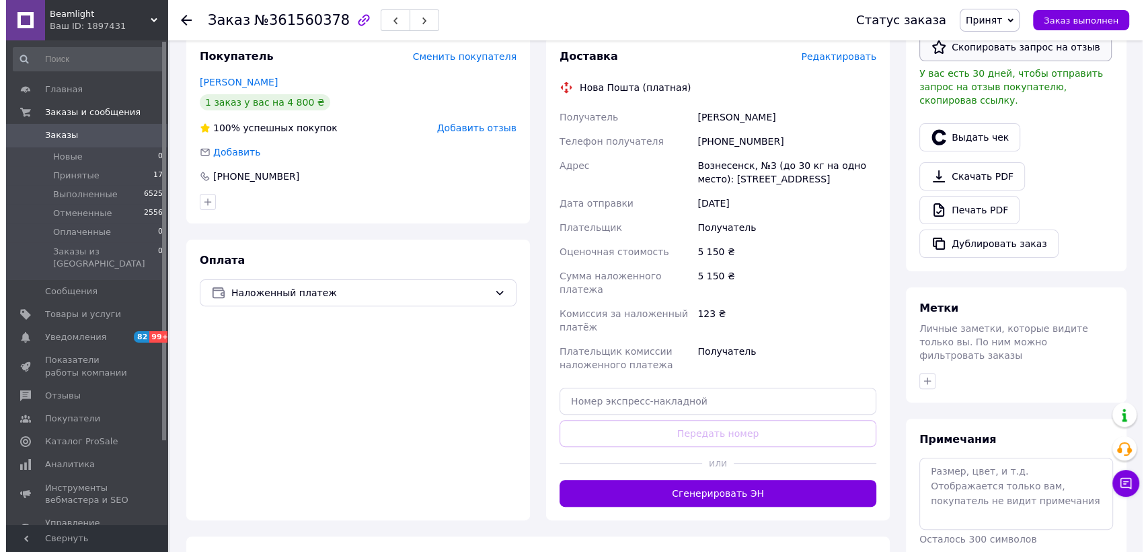
scroll to position [52, 0]
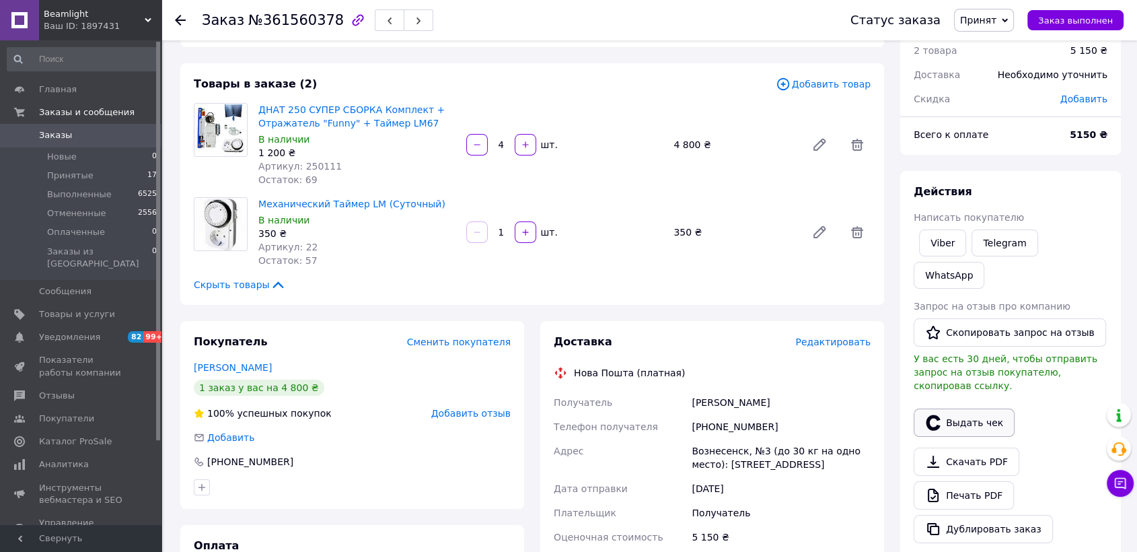
click at [963, 408] on button "Выдать чек" at bounding box center [963, 422] width 101 height 28
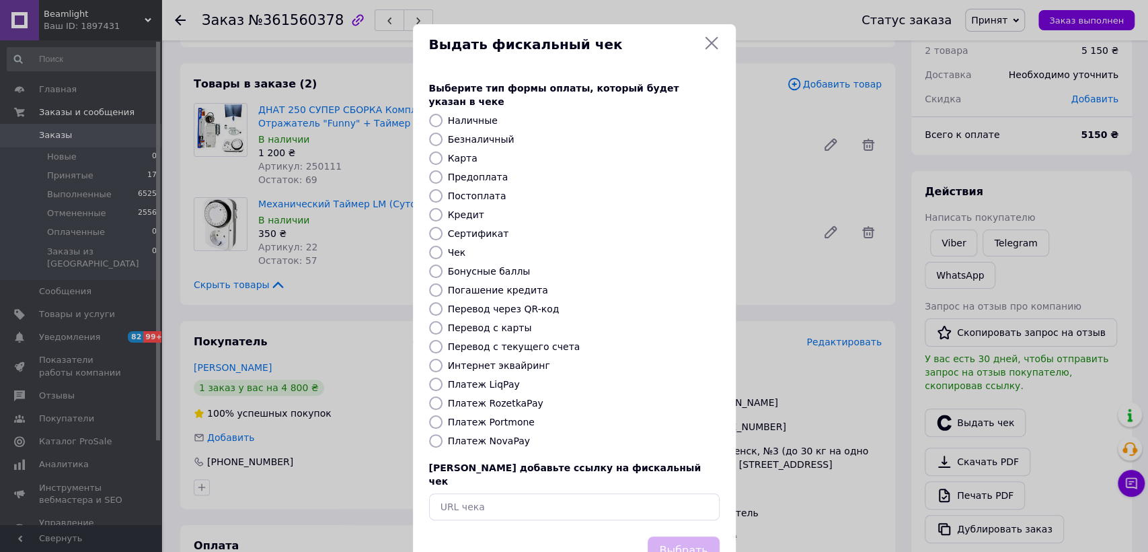
click at [445, 434] on div "Платеж NovaPay" at bounding box center [583, 440] width 277 height 13
click at [437, 434] on input "Платеж NovaPay" at bounding box center [435, 440] width 13 height 13
radio input "true"
drag, startPoint x: 673, startPoint y: 523, endPoint x: 681, endPoint y: 507, distance: 18.0
click at [673, 536] on button "Выбрать" at bounding box center [683, 550] width 71 height 29
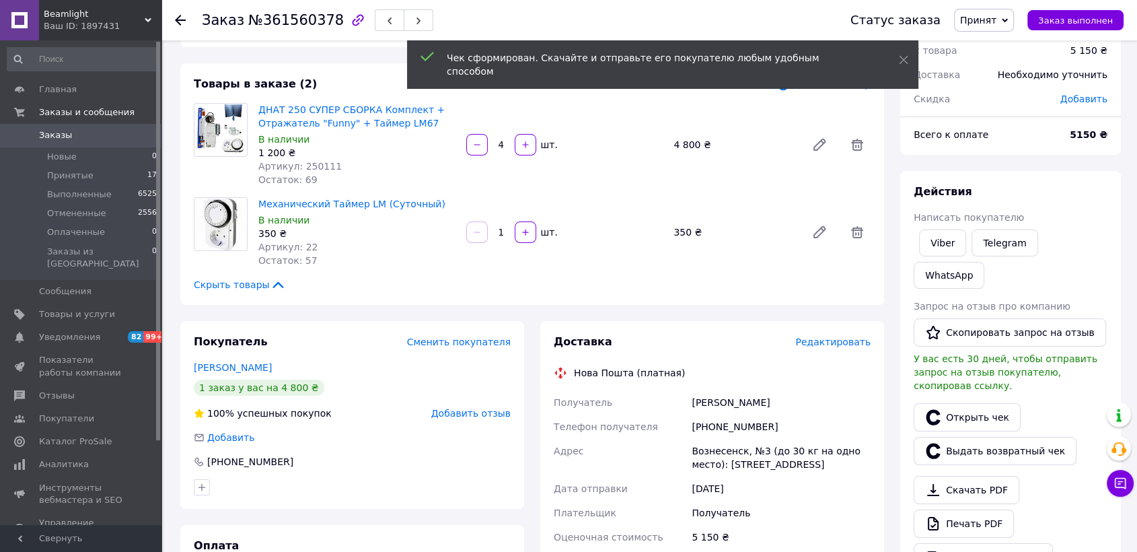
click at [843, 341] on span "Редактировать" at bounding box center [832, 341] width 75 height 11
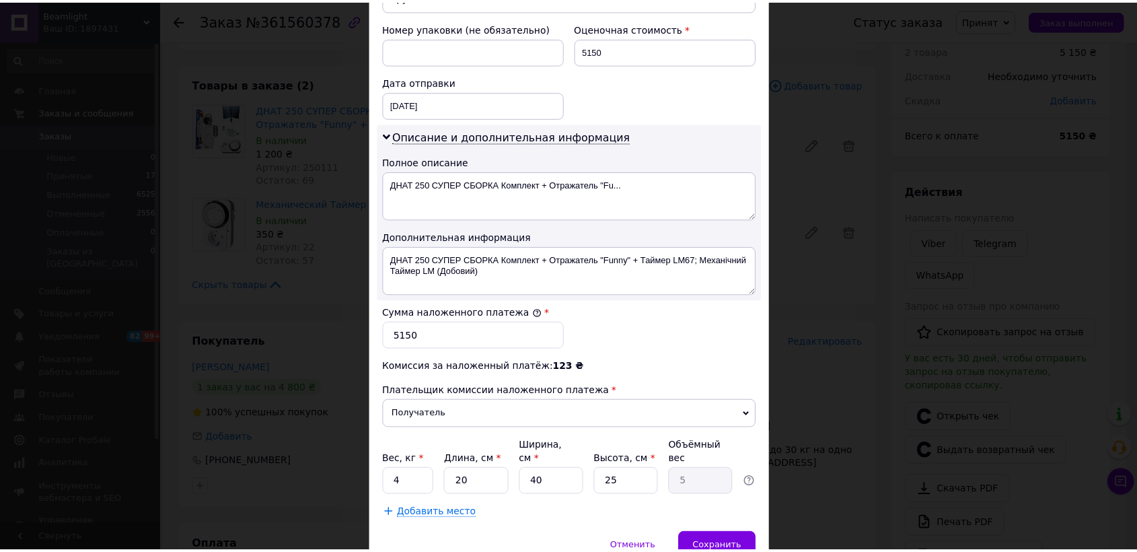
scroll to position [636, 0]
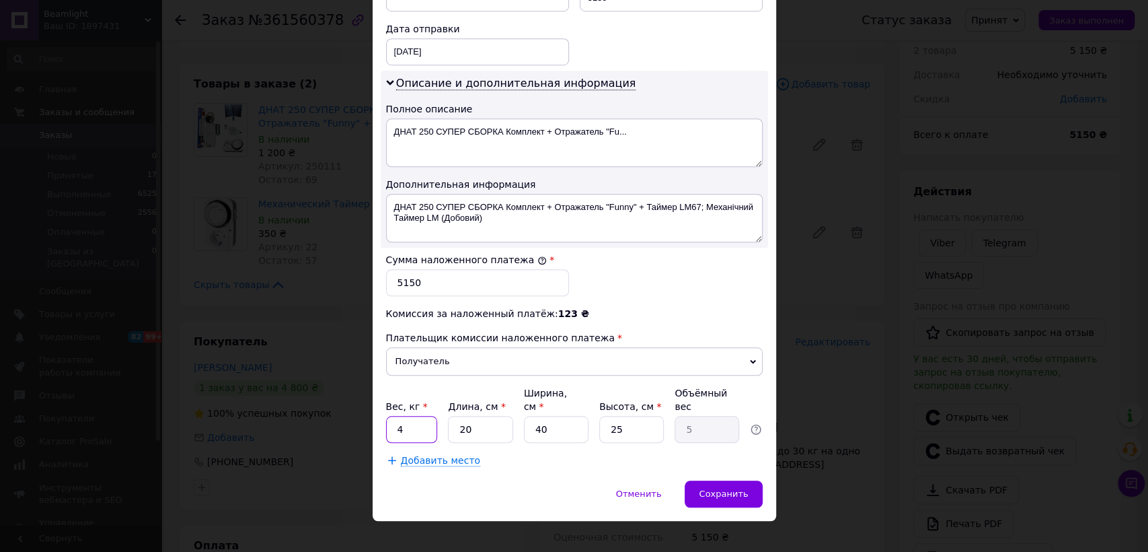
drag, startPoint x: 425, startPoint y: 419, endPoint x: 389, endPoint y: 425, distance: 36.8
click at [389, 425] on input "4" at bounding box center [412, 429] width 52 height 27
type input "10"
drag, startPoint x: 484, startPoint y: 416, endPoint x: 455, endPoint y: 421, distance: 30.1
click at [455, 421] on input "20" at bounding box center [480, 429] width 65 height 27
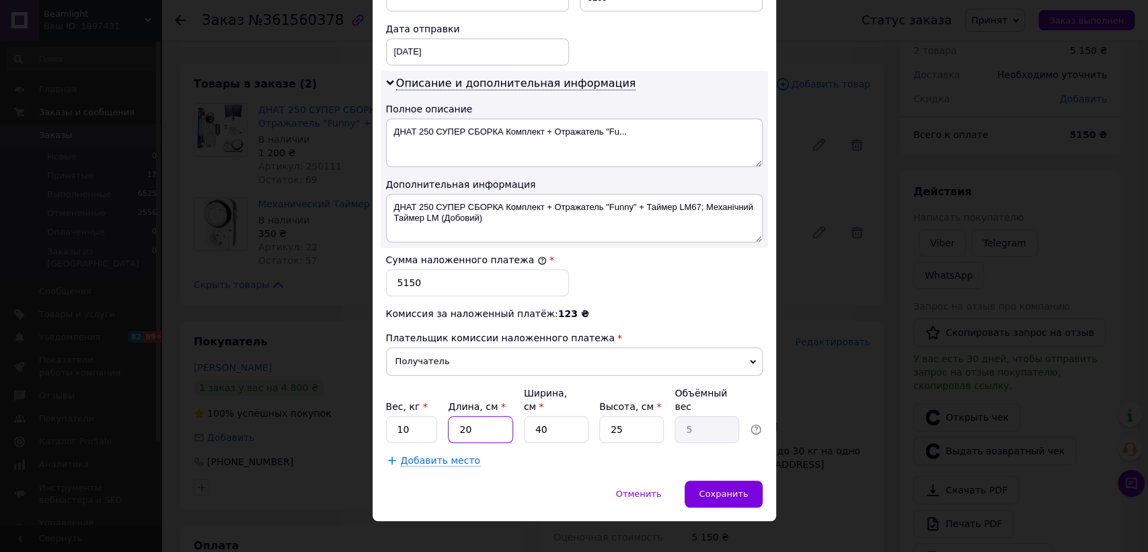
type input "5"
type input "1.25"
type input "50"
type input "12.5"
type input "50"
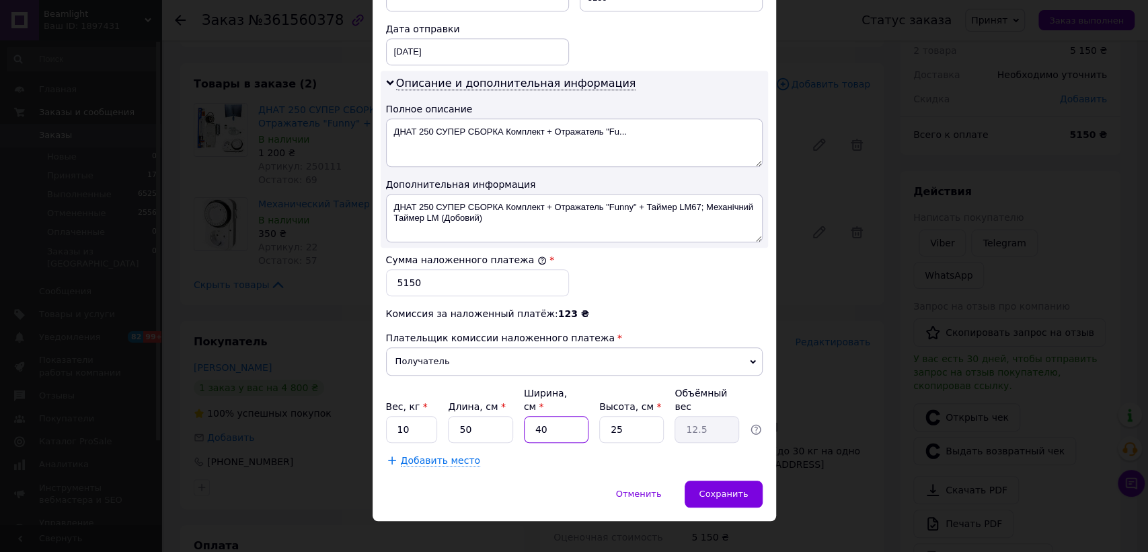
drag, startPoint x: 551, startPoint y: 418, endPoint x: 512, endPoint y: 419, distance: 39.0
click at [512, 419] on div "Вес, кг * 10 Длина, см * 50 Ширина, см * 40 Высота, см * 25 Объёмный вес 12.5" at bounding box center [574, 414] width 377 height 57
type input "5"
type input "1.56"
type input "50"
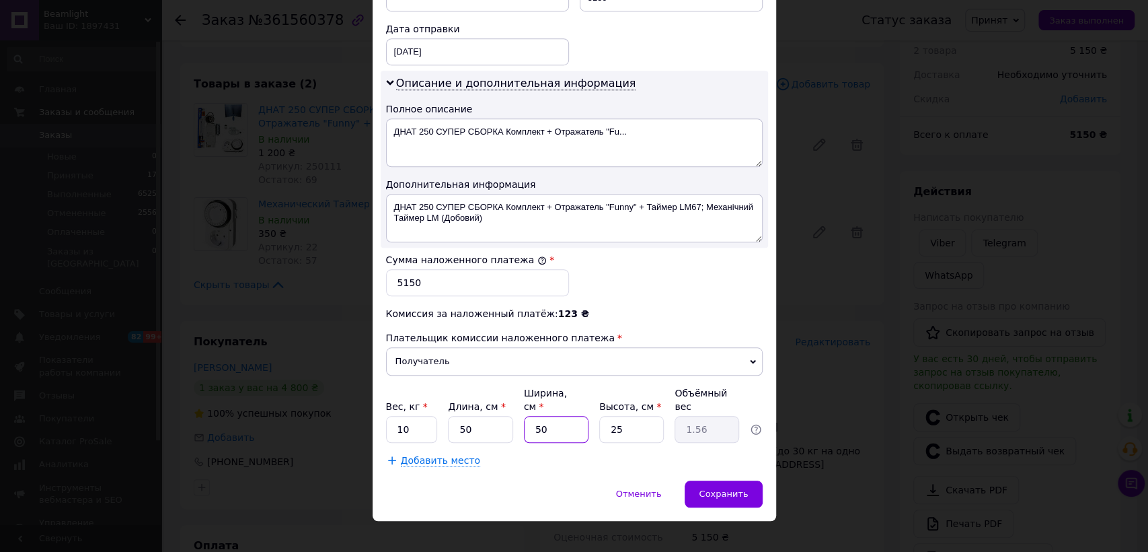
type input "15.63"
type input "50"
drag, startPoint x: 639, startPoint y: 421, endPoint x: 593, endPoint y: 421, distance: 46.4
click at [593, 421] on div "Вес, кг * 10 Длина, см * 50 Ширина, см * 50 Высота, см * 25 Объёмный вес 15.63" at bounding box center [574, 414] width 377 height 57
type input "2"
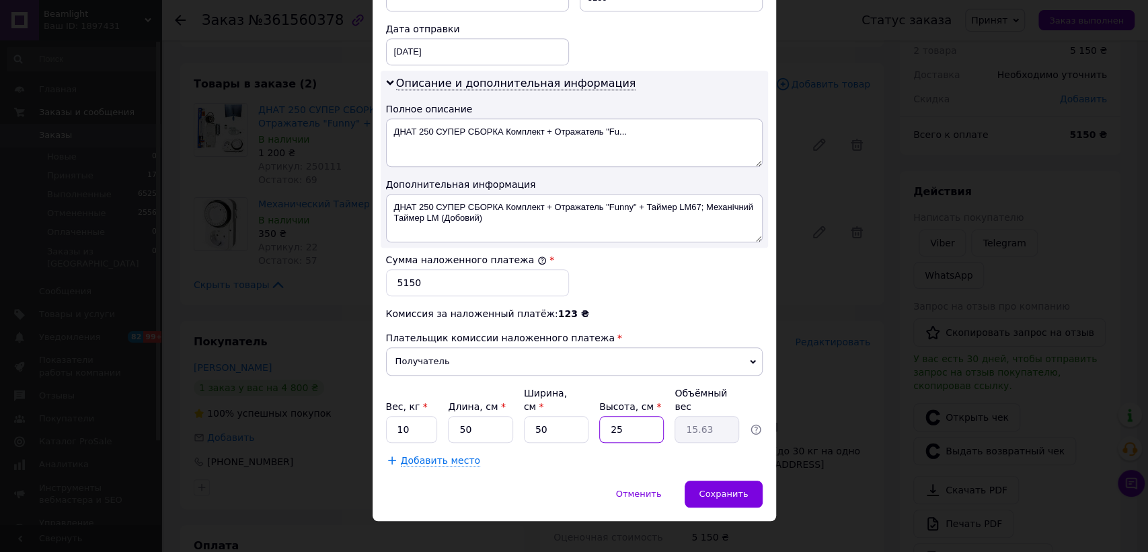
type input "1.25"
type input "20"
type input "12.5"
type input "2"
type input "1.25"
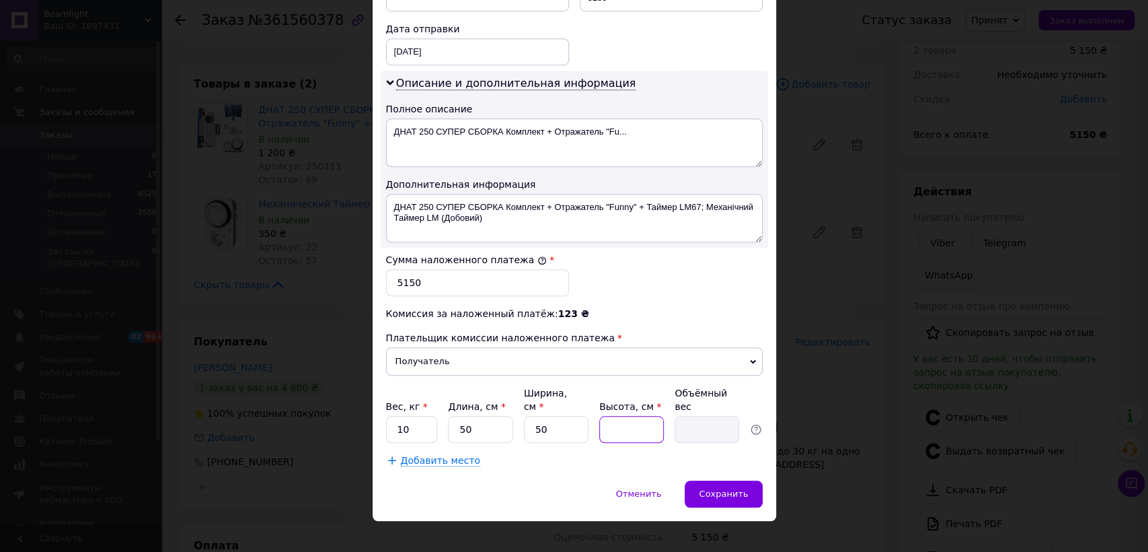
type input "1"
type input "0.63"
type input "15"
type input "9.38"
type input "15"
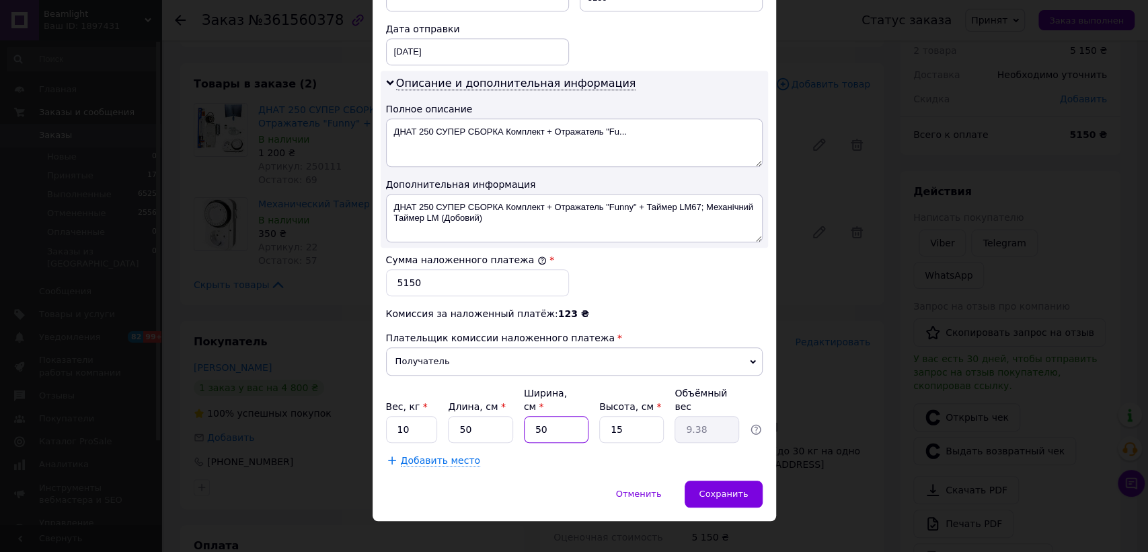
drag, startPoint x: 565, startPoint y: 416, endPoint x: 518, endPoint y: 421, distance: 47.4
click at [518, 421] on div "Вес, кг * 10 Длина, см * 50 Ширина, см * 50 Высота, см * 15 Объёмный вес 9.38" at bounding box center [574, 414] width 377 height 57
type input "4"
type input "0.75"
type input "40"
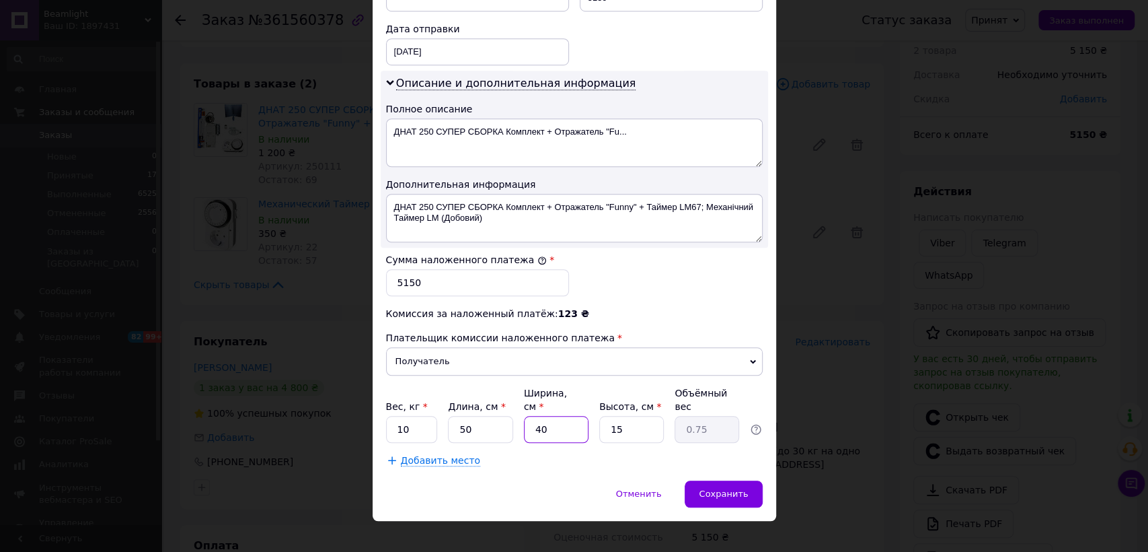
type input "7.5"
type input "40"
drag, startPoint x: 638, startPoint y: 423, endPoint x: 619, endPoint y: 423, distance: 18.8
click at [628, 418] on input "15" at bounding box center [631, 429] width 65 height 27
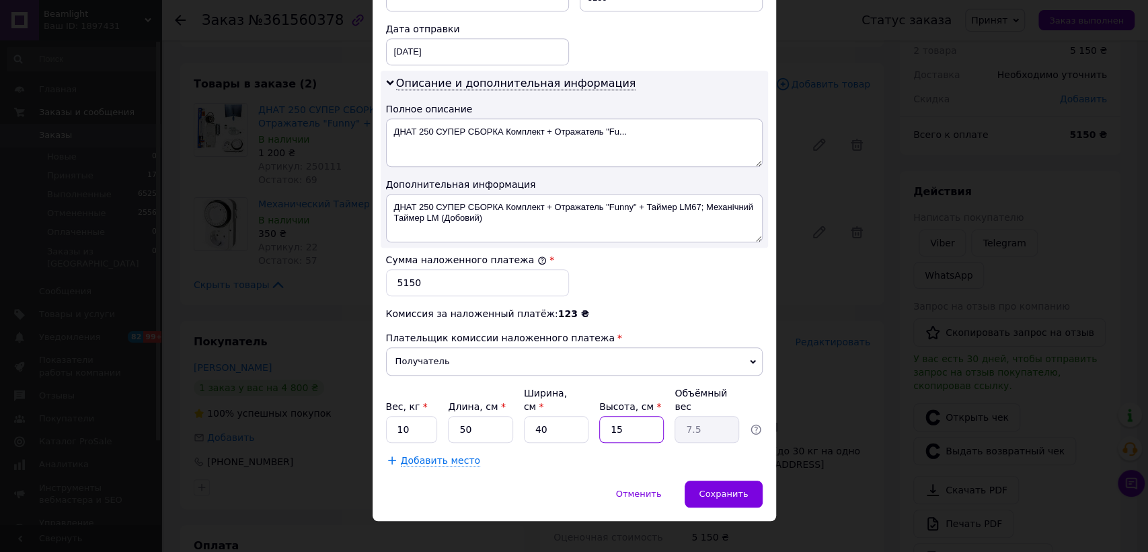
drag, startPoint x: 628, startPoint y: 416, endPoint x: 589, endPoint y: 416, distance: 38.3
click at [589, 416] on div "Вес, кг * 10 Длина, см * 50 Ширина, см * 40 Высота, см * 15 Объёмный вес 7.5" at bounding box center [574, 414] width 377 height 57
type input "2"
type input "1"
type input "20"
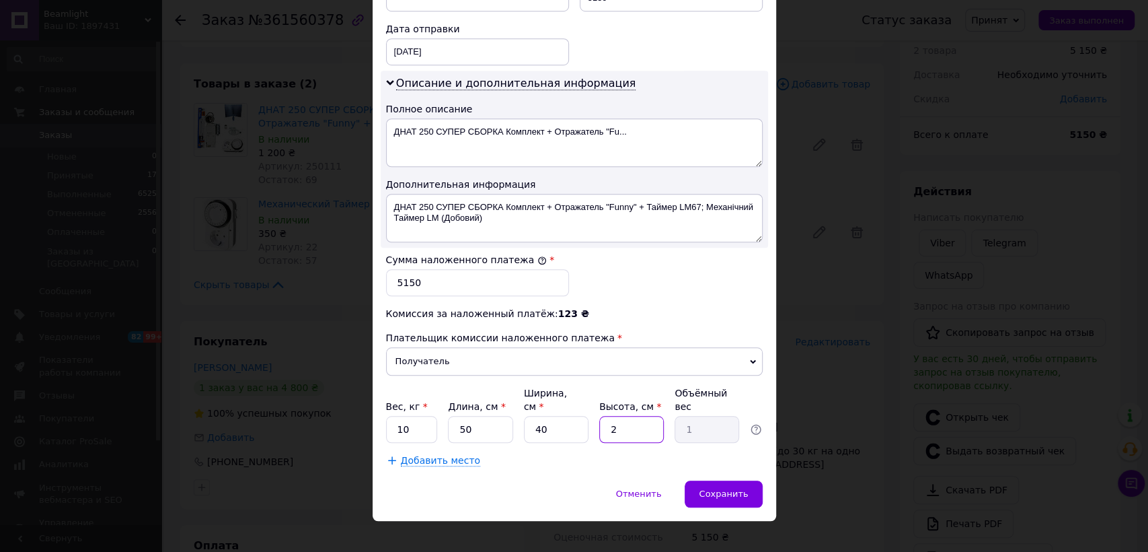
type input "10"
type input "20"
click at [729, 488] on span "Сохранить" at bounding box center [723, 493] width 49 height 10
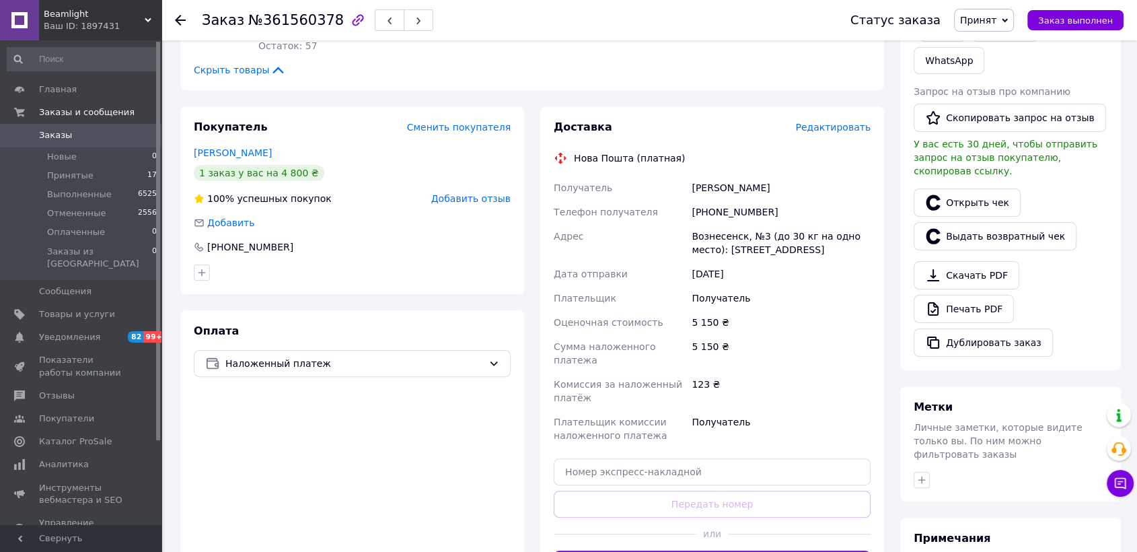
scroll to position [351, 0]
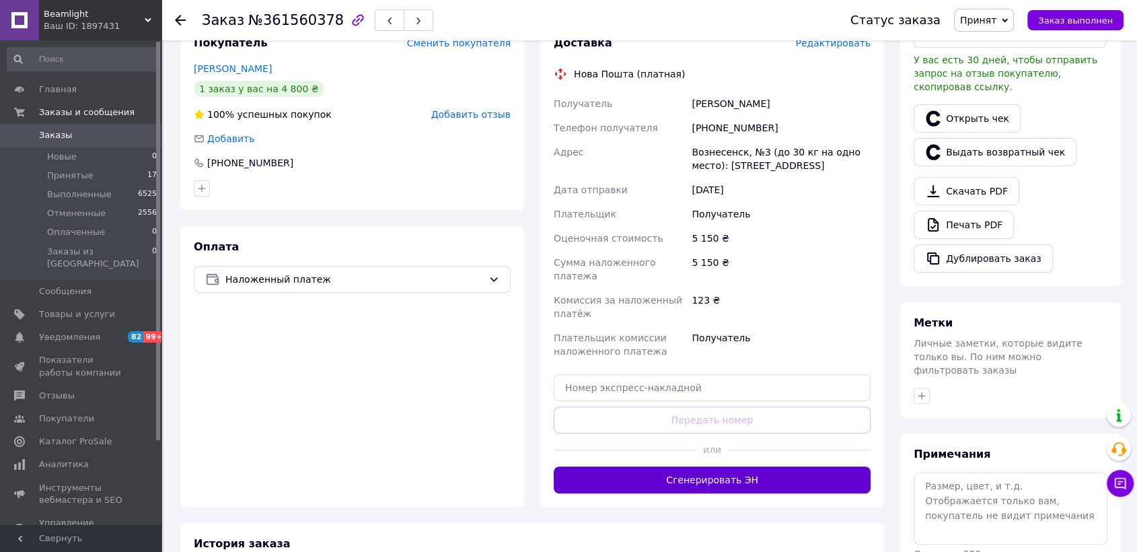
click at [740, 466] on button "Сгенерировать ЭН" at bounding box center [712, 479] width 317 height 27
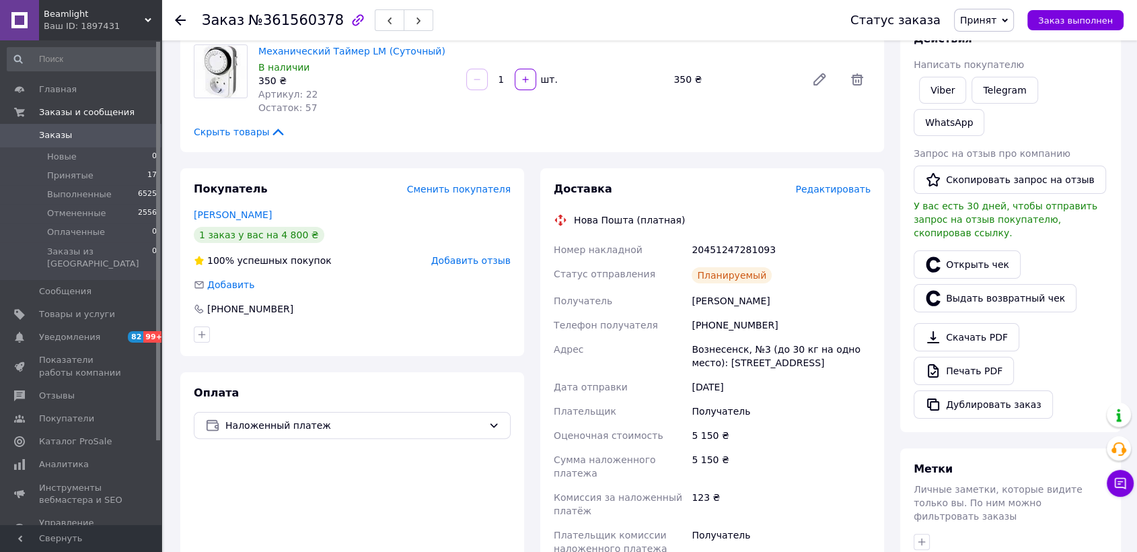
scroll to position [224, 0]
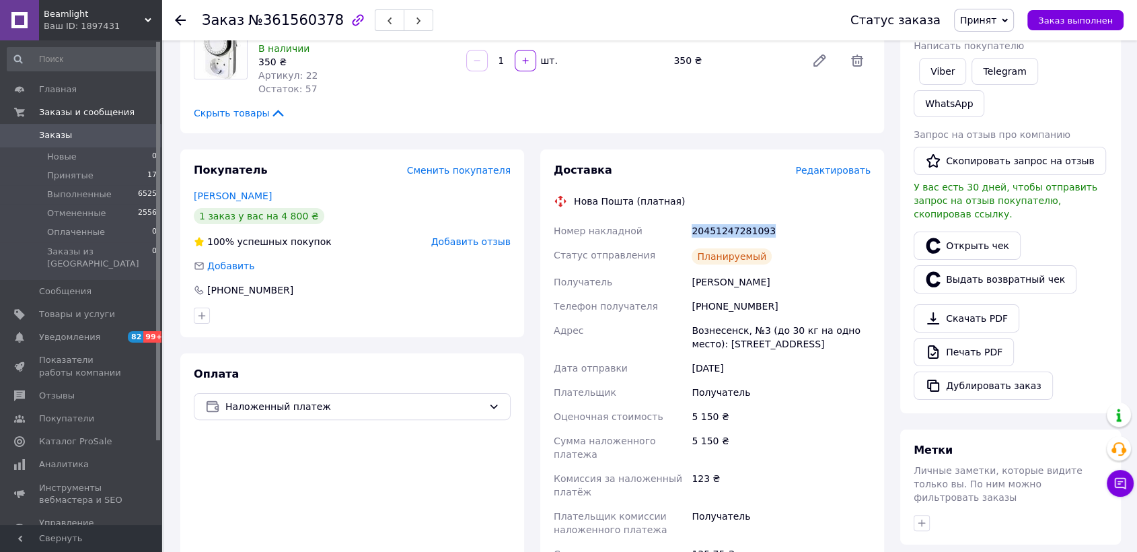
drag, startPoint x: 781, startPoint y: 233, endPoint x: 689, endPoint y: 215, distance: 93.3
click at [689, 215] on div "Доставка Редактировать Нова Пошта (платная) Номер накладной 20451247281093 Стат…" at bounding box center [712, 383] width 317 height 441
copy div "20451247281093"
drag, startPoint x: 324, startPoint y: 347, endPoint x: 330, endPoint y: 321, distance: 27.1
click at [324, 347] on div "Покупатель Сменить покупателя [PERSON_NAME] 1 заказ у вас на 4 800 ₴ 100% успеш…" at bounding box center [352, 382] width 344 height 467
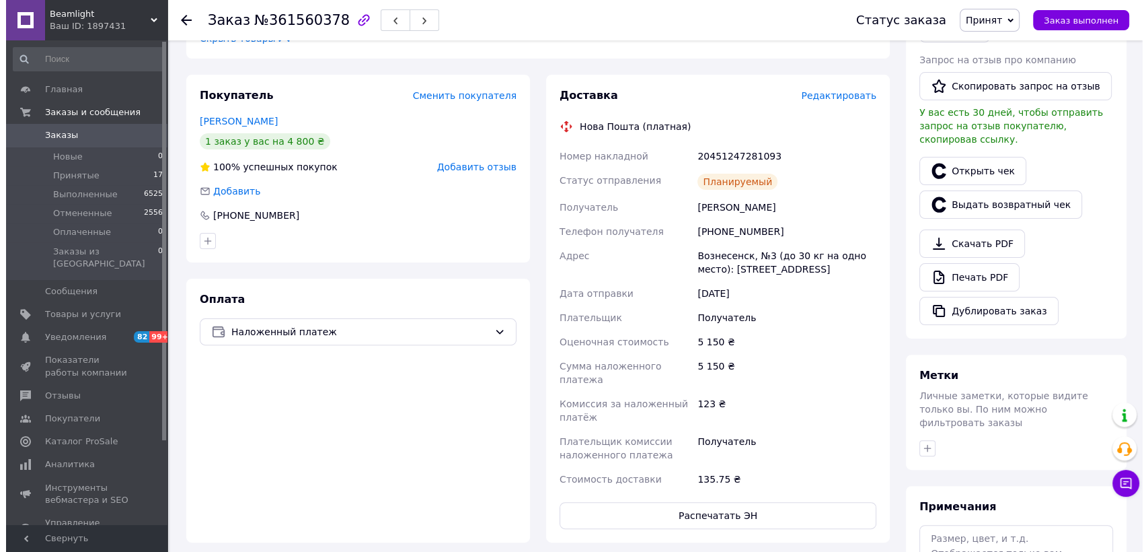
scroll to position [0, 0]
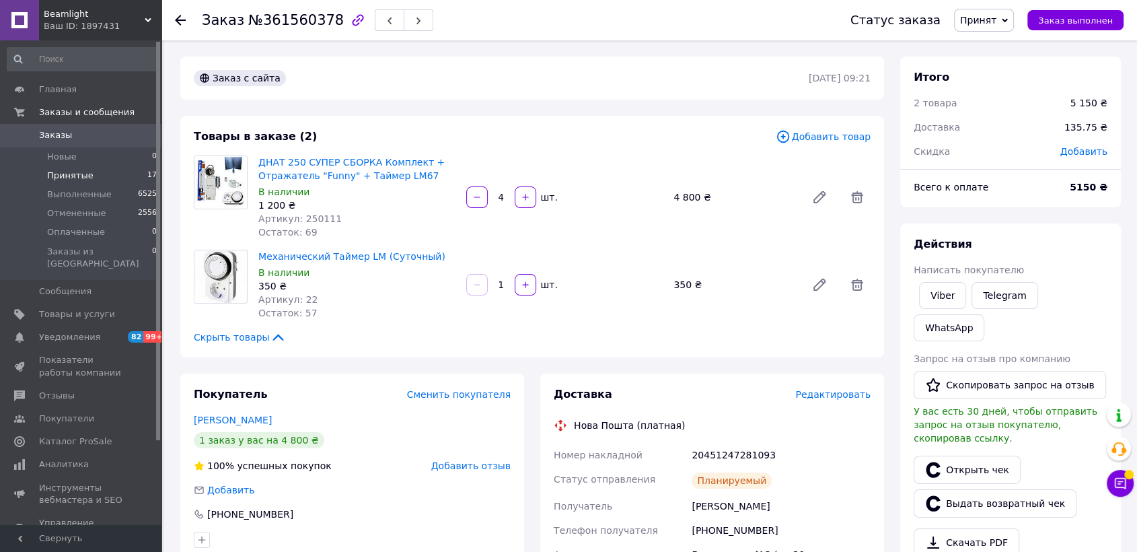
click at [81, 176] on span "Принятые" at bounding box center [70, 176] width 46 height 12
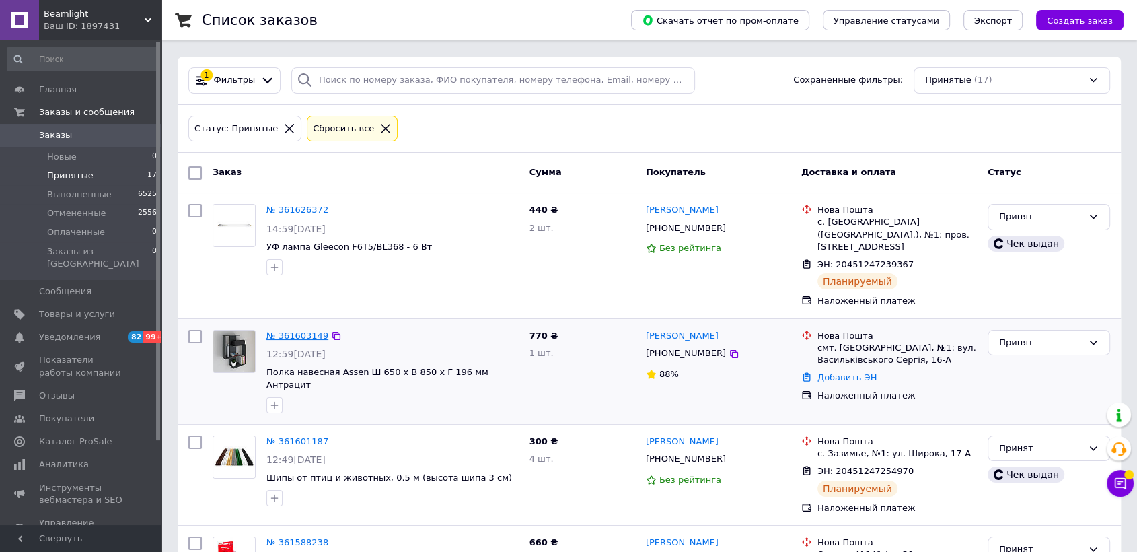
click at [287, 330] on link "№ 361603149" at bounding box center [297, 335] width 62 height 10
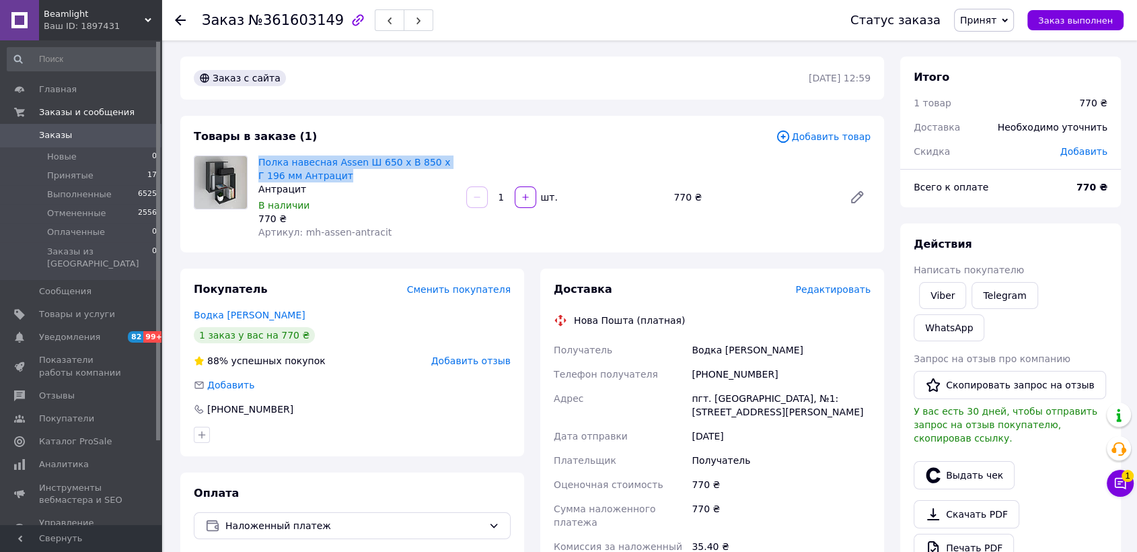
drag, startPoint x: 330, startPoint y: 176, endPoint x: 261, endPoint y: 153, distance: 72.1
click at [261, 153] on div "Полка навесная Assen Ш 650 x В 850 x Г 196 мм Антрацит Антрацит В наличии 770 ₴…" at bounding box center [357, 197] width 208 height 89
copy link "Полка навесная Assen Ш 650 x В 850 x Г 196 мм Антрацит"
click at [812, 290] on span "Редактировать" at bounding box center [832, 289] width 75 height 11
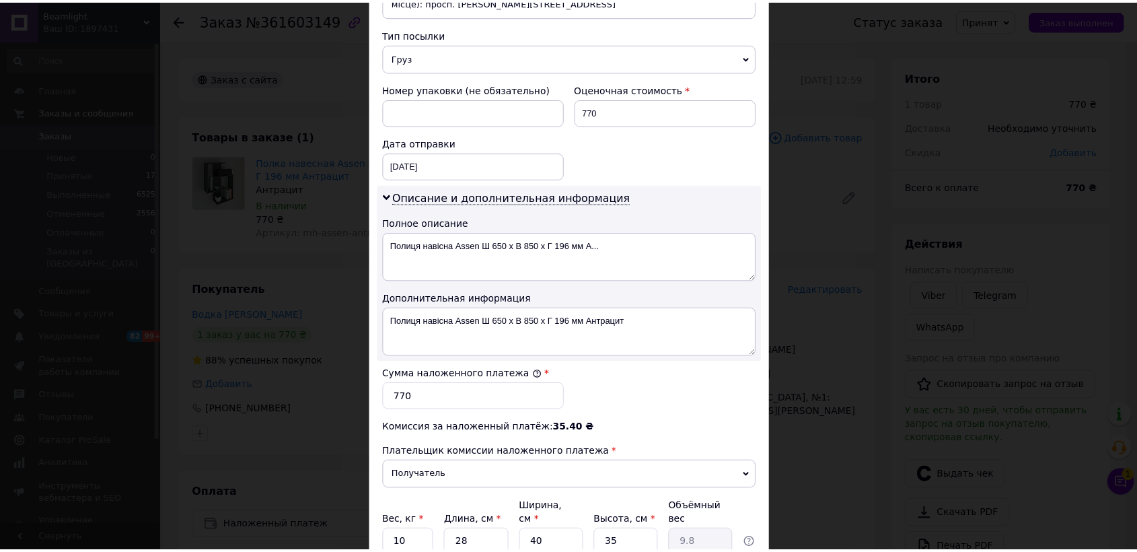
scroll to position [636, 0]
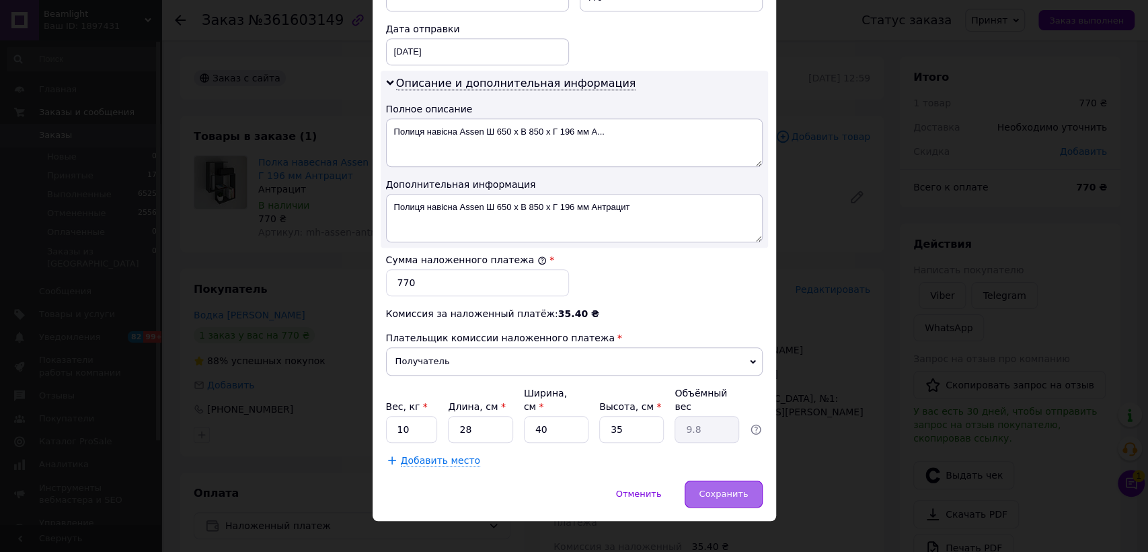
click at [710, 484] on div "Сохранить" at bounding box center [723, 493] width 77 height 27
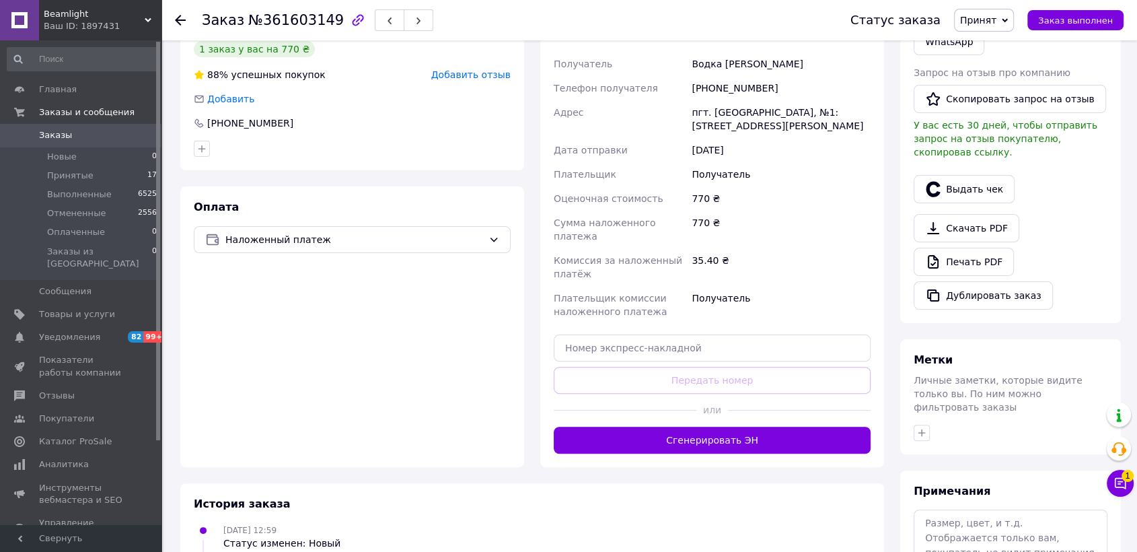
scroll to position [373, 0]
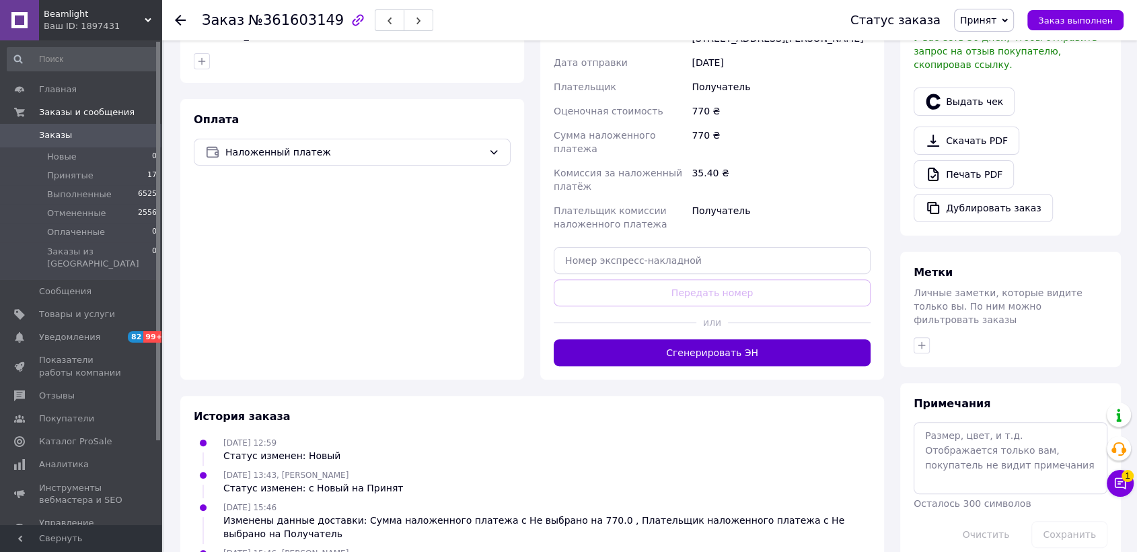
click at [731, 344] on button "Сгенерировать ЭН" at bounding box center [712, 352] width 317 height 27
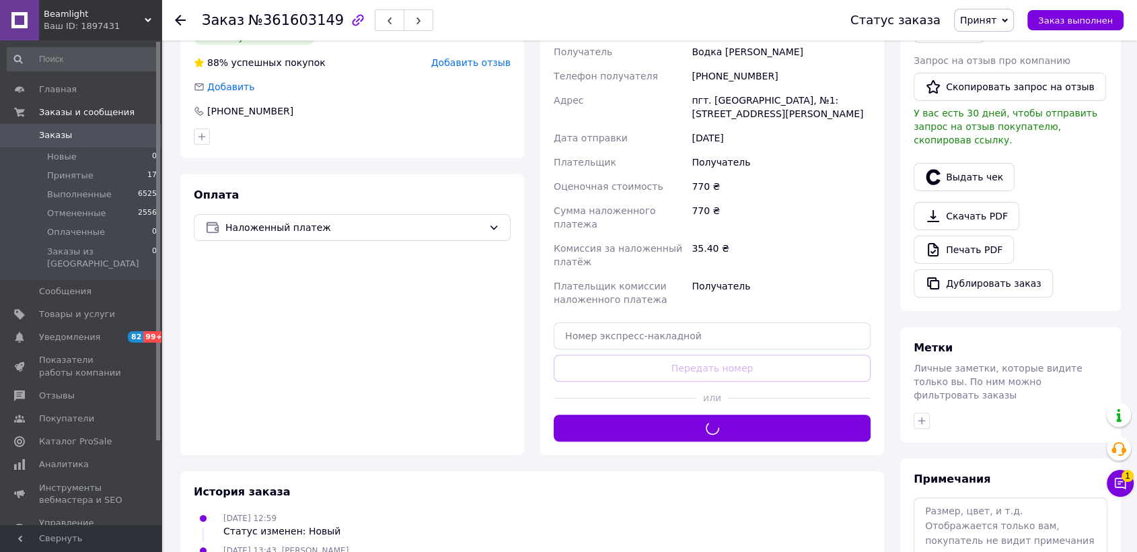
scroll to position [149, 0]
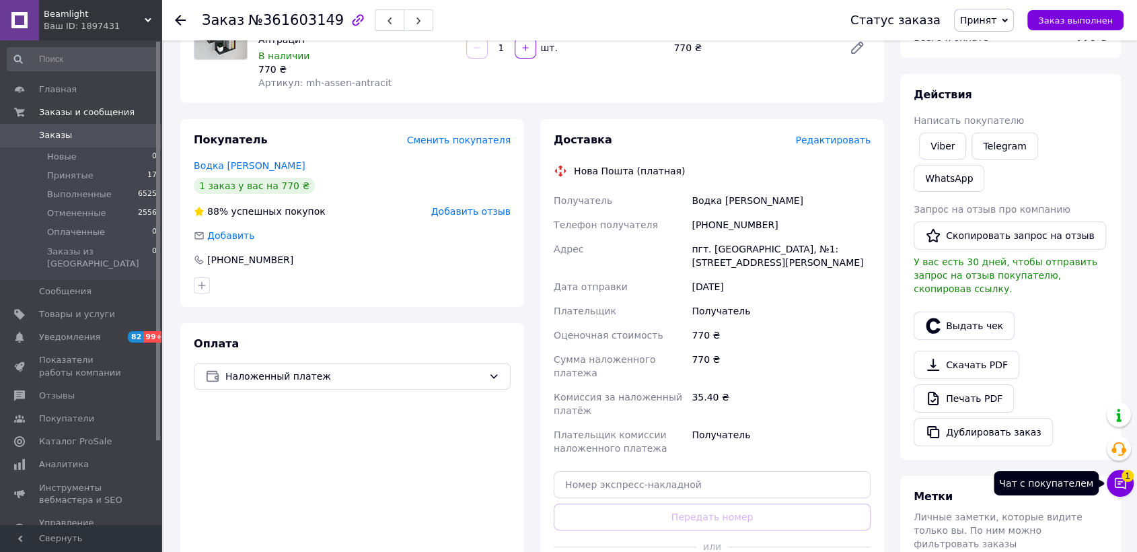
click at [1125, 480] on button "Чат с покупателем 1" at bounding box center [1120, 483] width 27 height 27
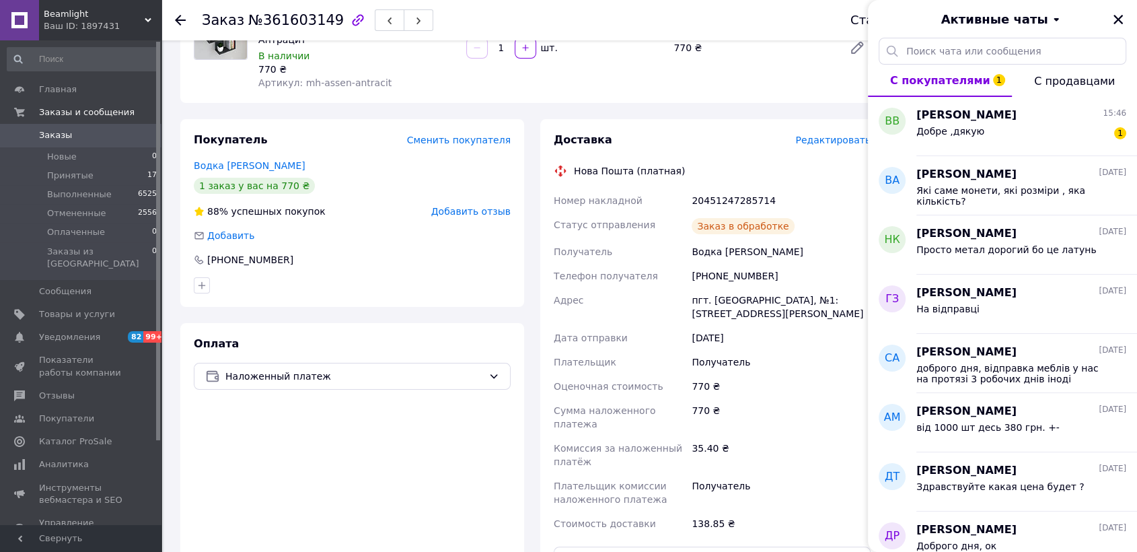
click at [963, 126] on span "Добре ,дякую" at bounding box center [950, 131] width 68 height 11
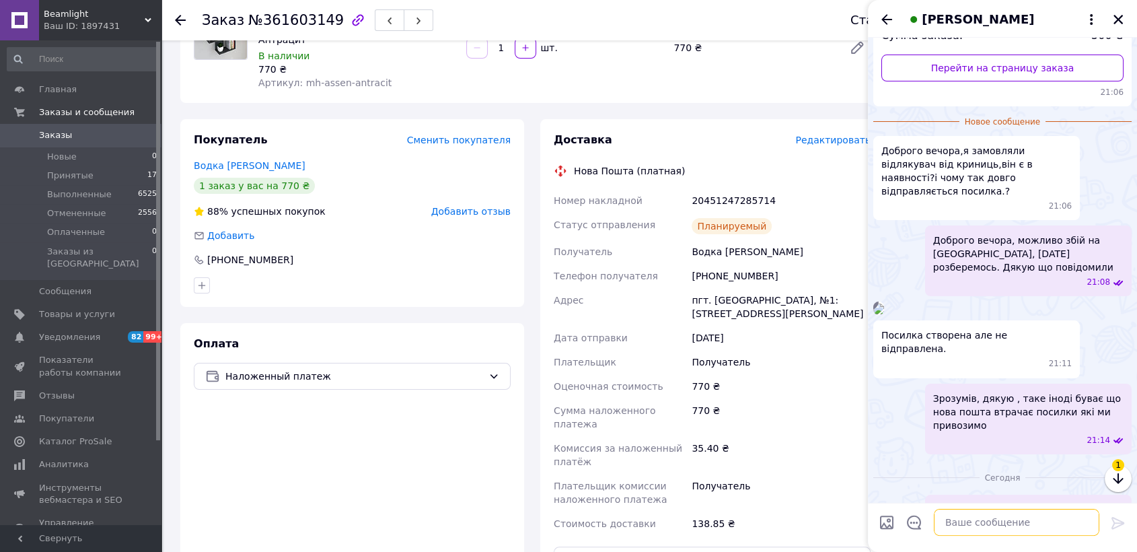
click at [972, 519] on textarea at bounding box center [1016, 522] width 165 height 27
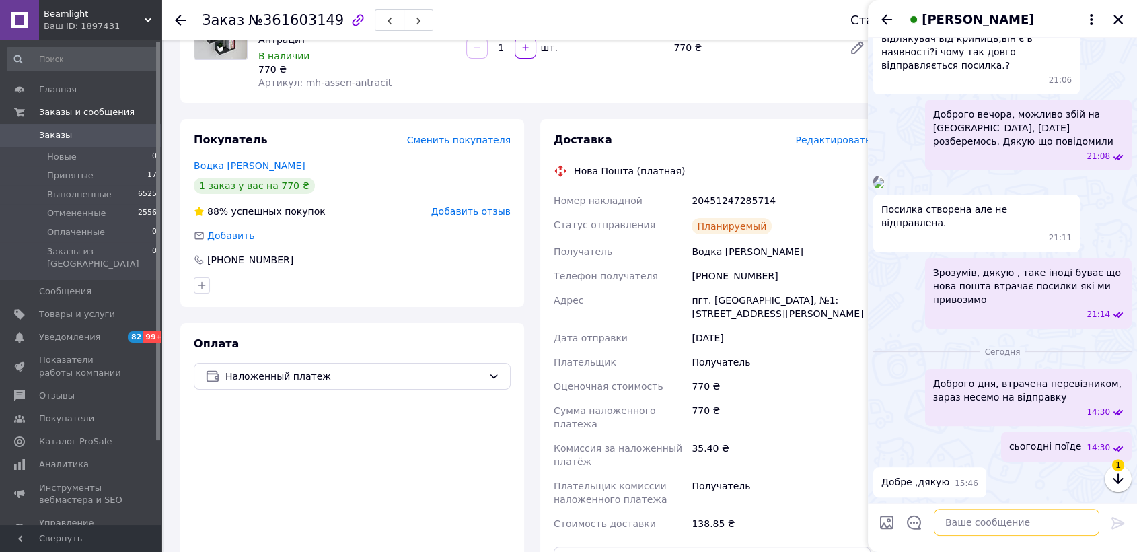
scroll to position [439, 0]
click at [1114, 478] on div "Добре ,дякую 15:46" at bounding box center [1002, 482] width 258 height 30
click at [1028, 531] on textarea at bounding box center [1016, 522] width 165 height 27
type textarea "перепрошую за незручності"
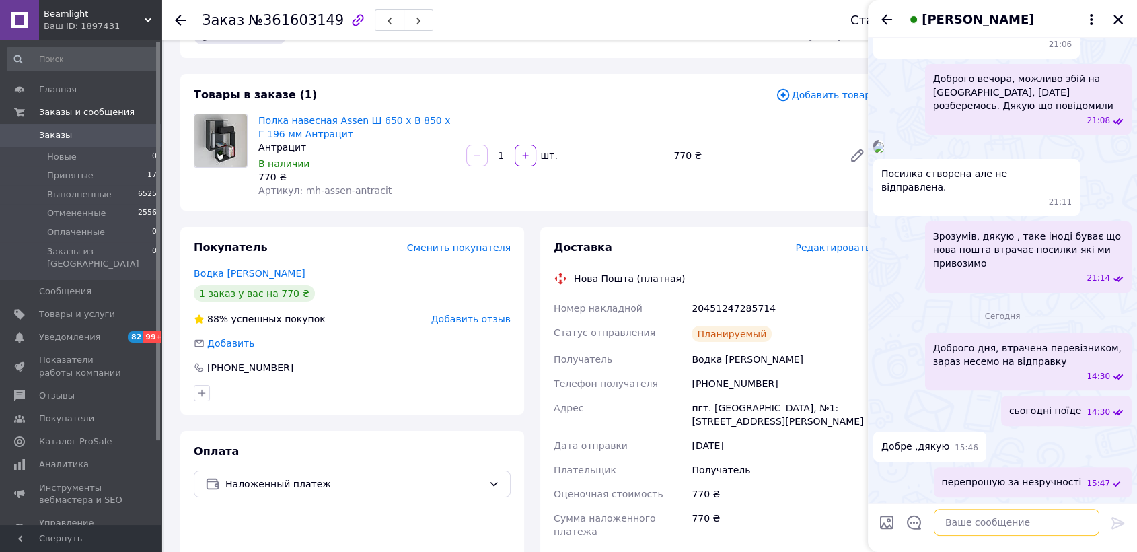
scroll to position [0, 0]
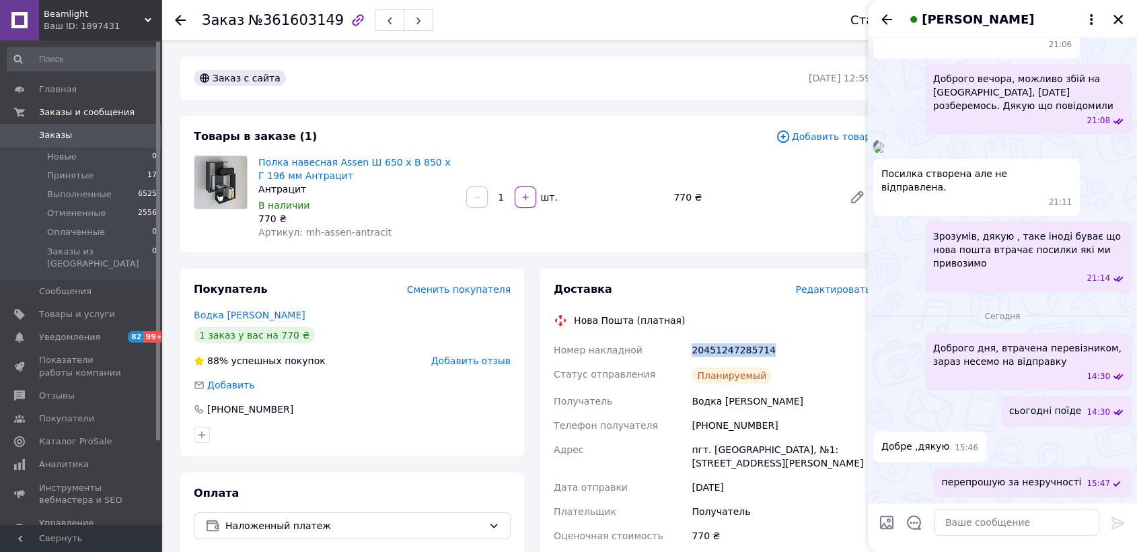
drag, startPoint x: 798, startPoint y: 352, endPoint x: 686, endPoint y: 358, distance: 111.8
click at [686, 358] on div "Номер накладной 20451247285714 Статус отправления Планируемый Получатель Водка …" at bounding box center [712, 511] width 322 height 347
copy div "Номер накладной 20451247285714"
click at [350, 270] on div "Покупатель Сменить покупателя Водка [PERSON_NAME] 1 заказ у вас на 770 ₴ 88% ус…" at bounding box center [352, 362] width 344 height 188
click at [660, 272] on div "Доставка Редактировать Нова Пошта (платная) Номер накладной 20451247285714 Стат…" at bounding box center [712, 501] width 344 height 467
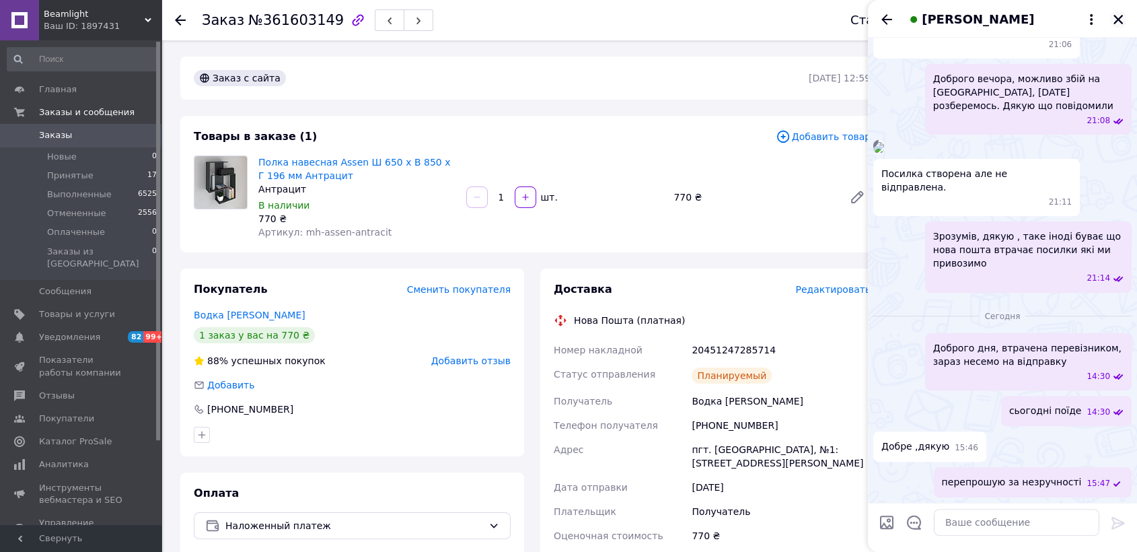
click at [1123, 13] on icon "Закрыть" at bounding box center [1118, 19] width 12 height 12
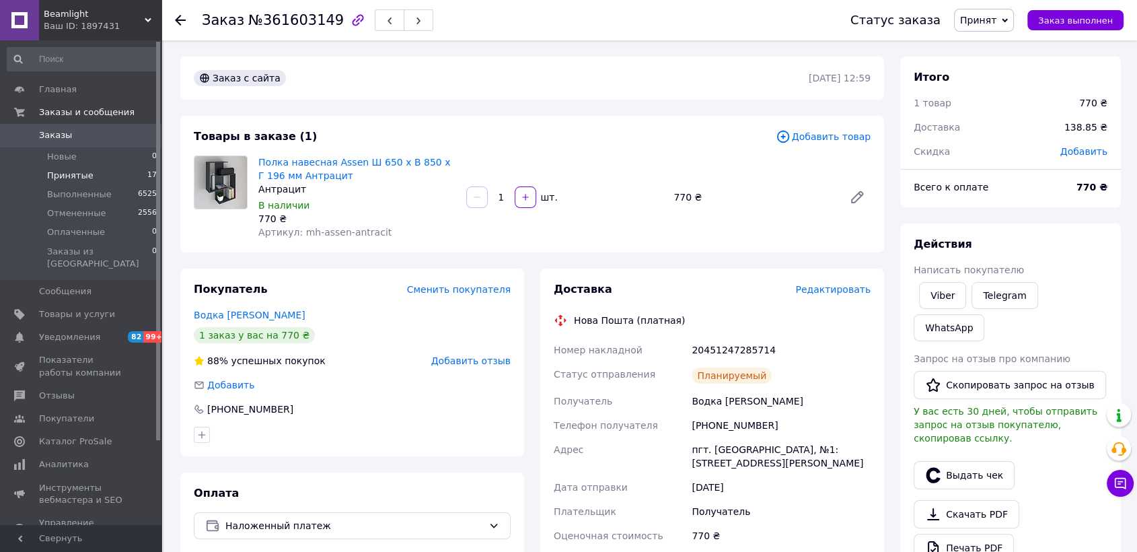
click at [59, 168] on li "Принятые 17" at bounding box center [82, 175] width 165 height 19
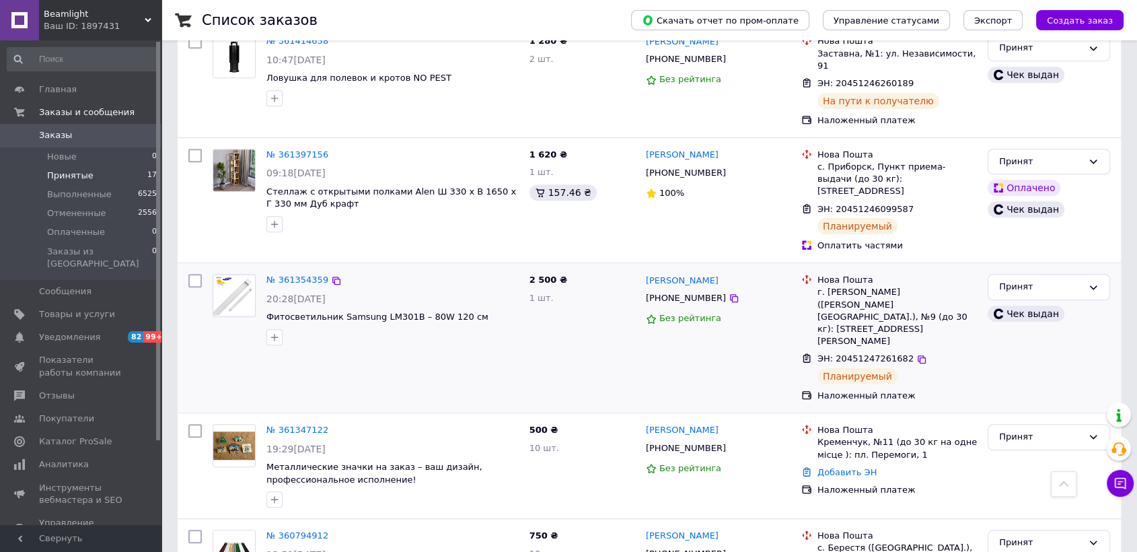
scroll to position [1046, 0]
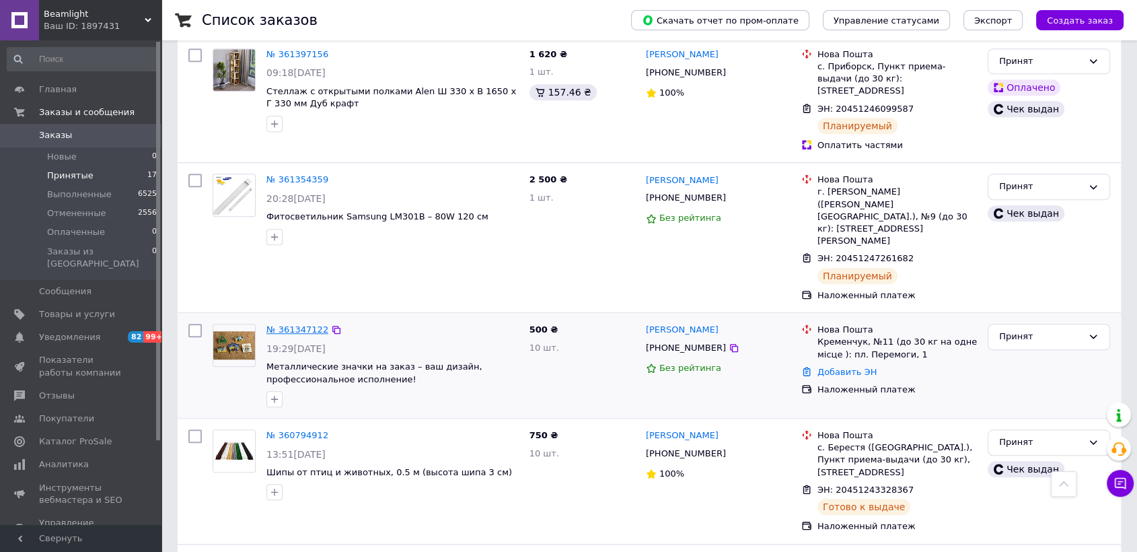
click at [307, 324] on link "№ 361347122" at bounding box center [297, 329] width 62 height 10
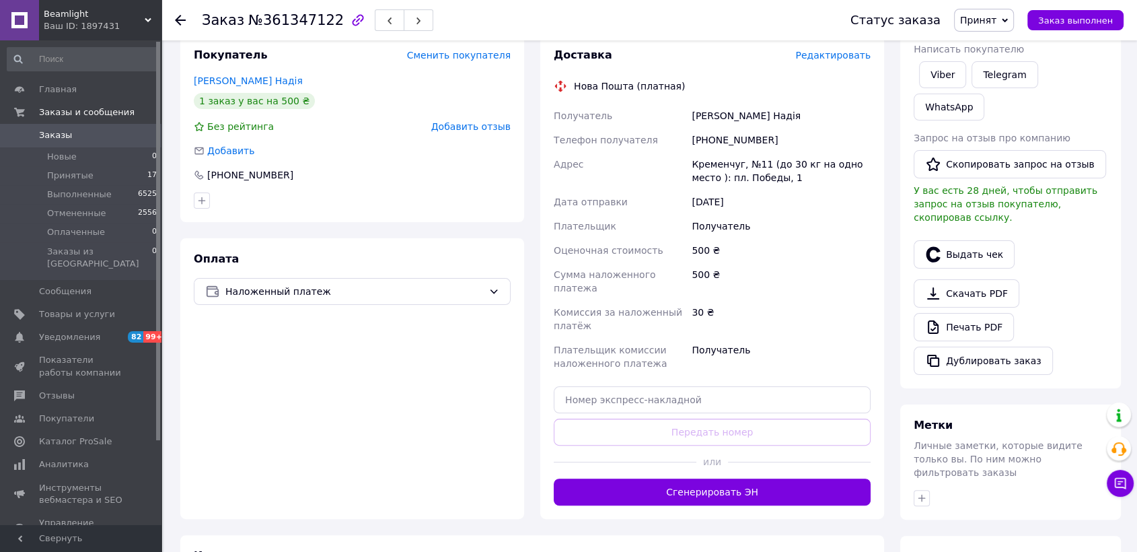
scroll to position [40, 0]
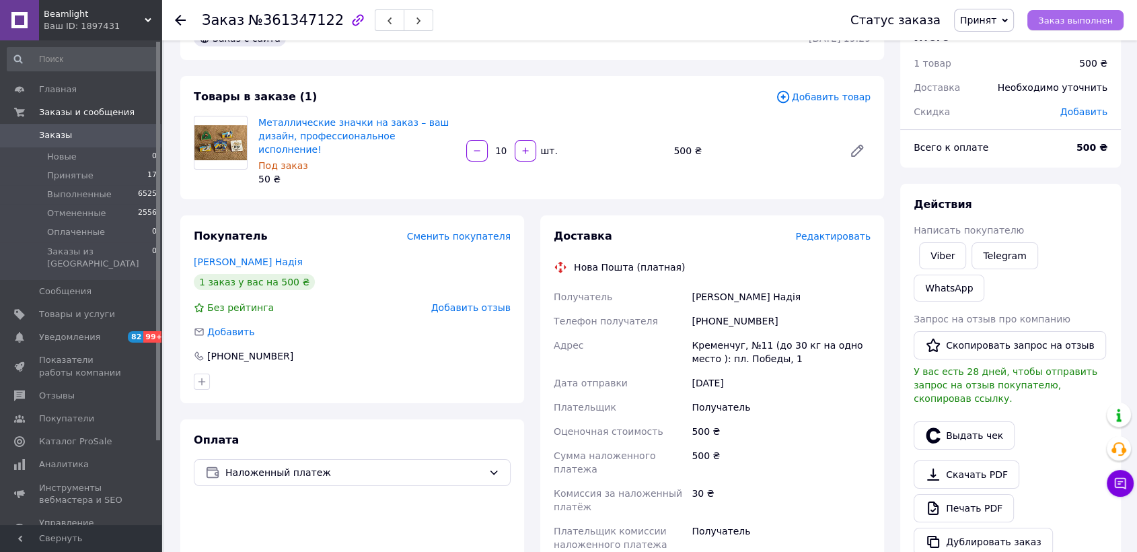
click at [1065, 24] on span "Заказ выполнен" at bounding box center [1075, 20] width 75 height 10
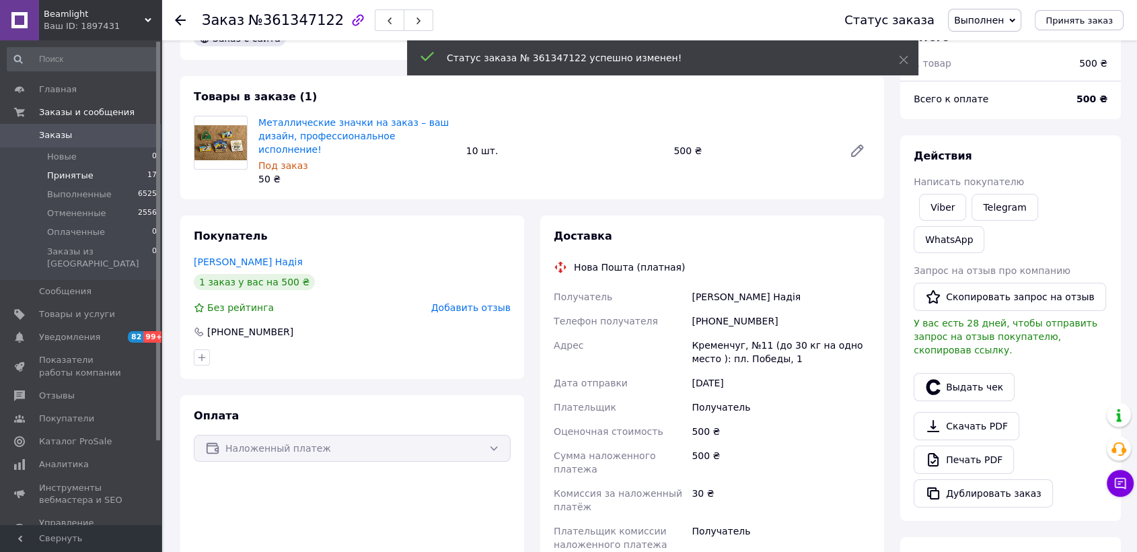
click at [48, 178] on span "Принятые" at bounding box center [70, 176] width 46 height 12
